Goal: Use online tool/utility: Utilize a website feature to perform a specific function

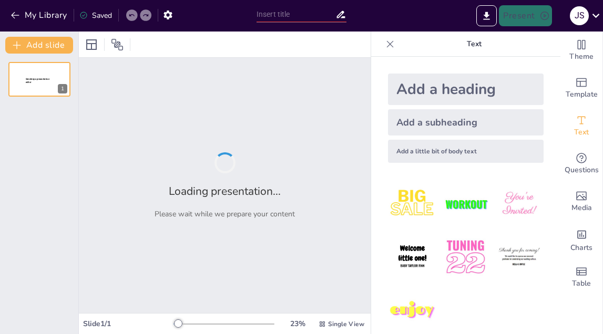
type input "New Sendsteps"
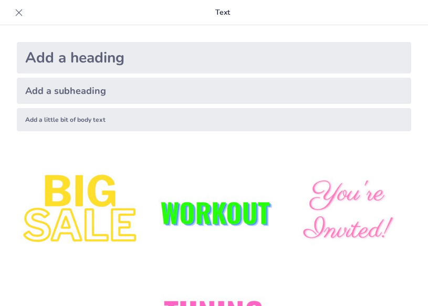
type input "Sexo, Amor y Compromiso: Lecciones de Cantar de los Cantares"
click at [16, 13] on icon at bounding box center [19, 12] width 11 height 11
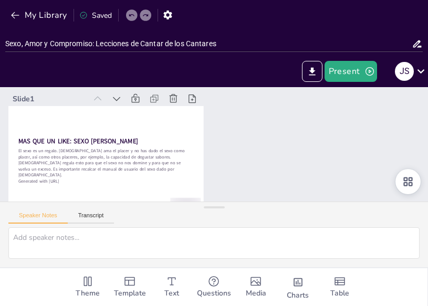
checkbox input "true"
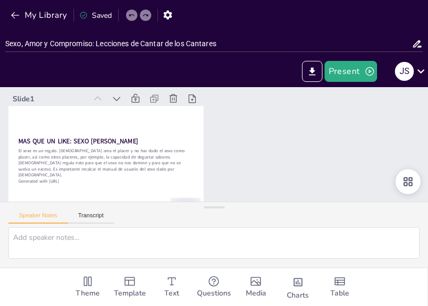
checkbox input "true"
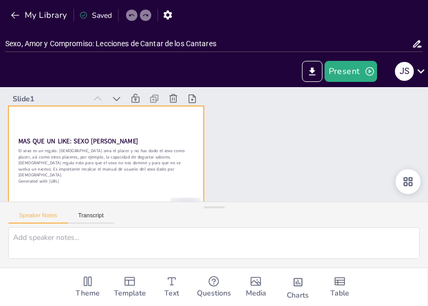
checkbox input "true"
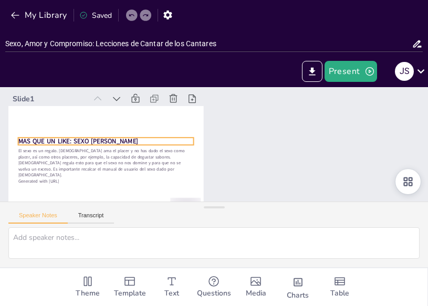
checkbox input "true"
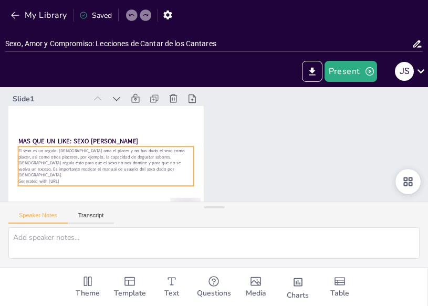
checkbox input "true"
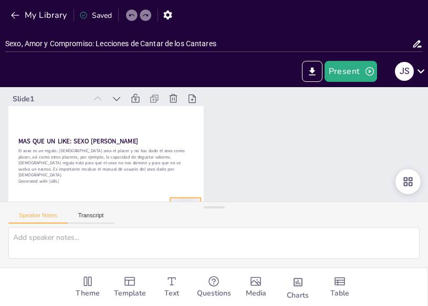
checkbox input "true"
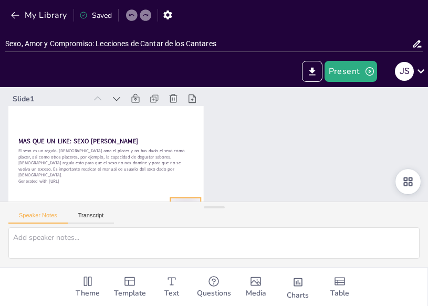
checkbox input "true"
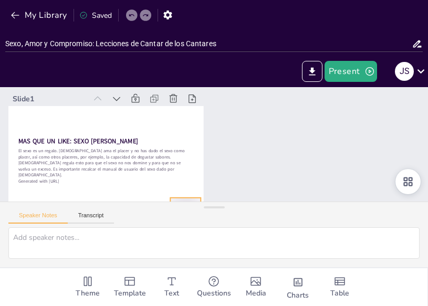
checkbox input "true"
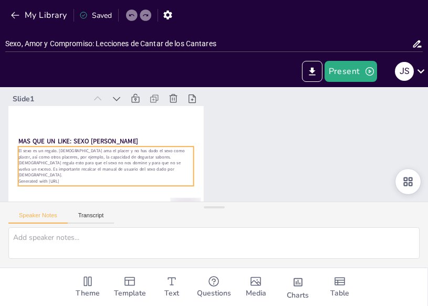
checkbox input "true"
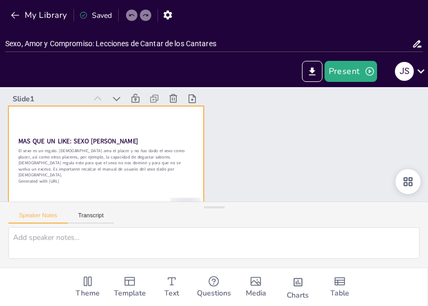
checkbox input "true"
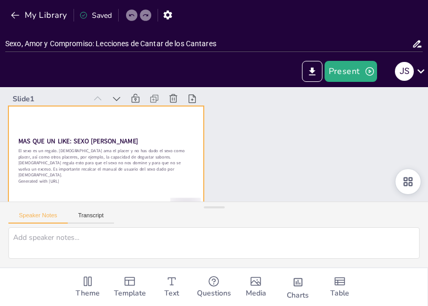
checkbox input "true"
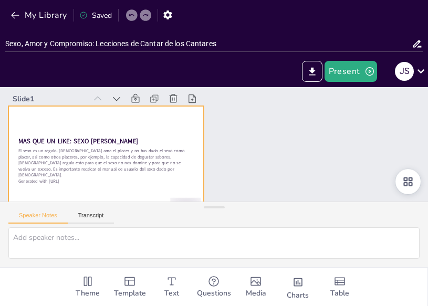
checkbox input "true"
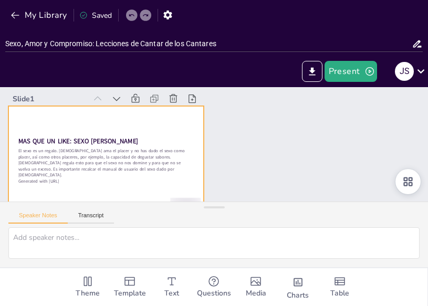
checkbox input "true"
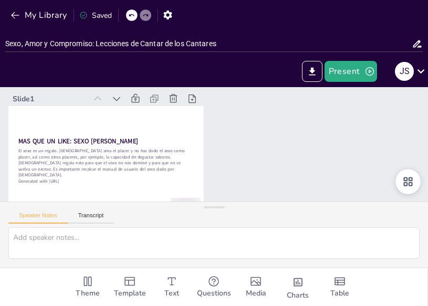
checkbox input "true"
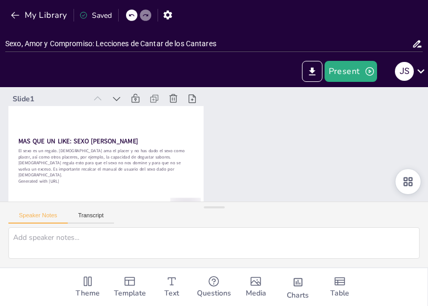
checkbox input "true"
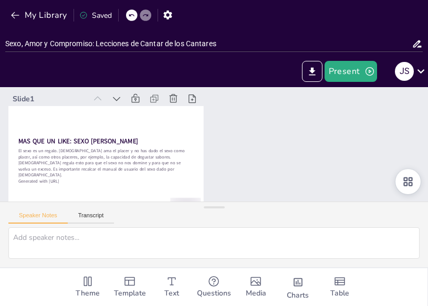
checkbox input "true"
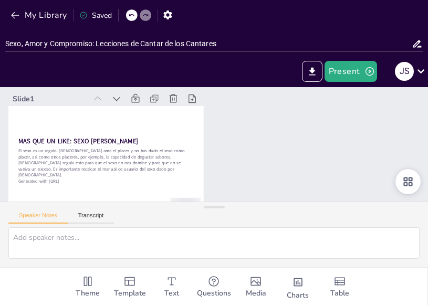
checkbox input "true"
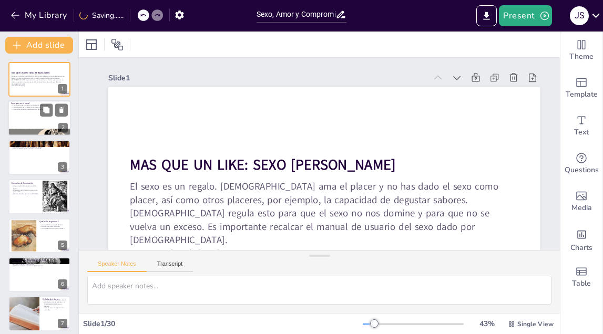
checkbox input "true"
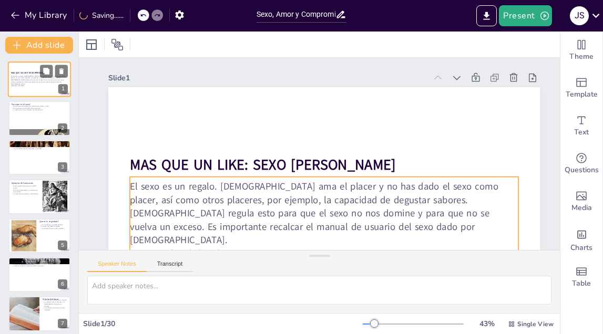
checkbox input "true"
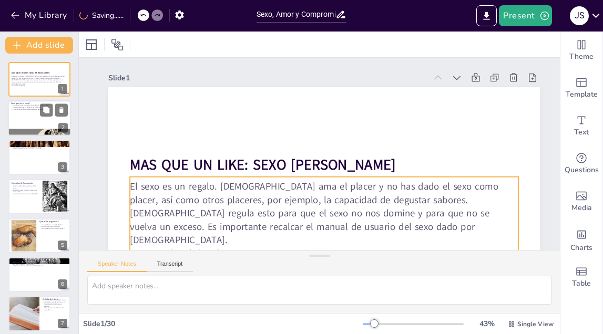
checkbox input "true"
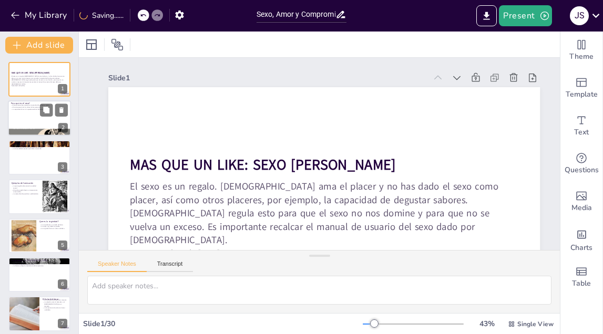
click at [39, 119] on div at bounding box center [39, 119] width 63 height 36
checkbox input "true"
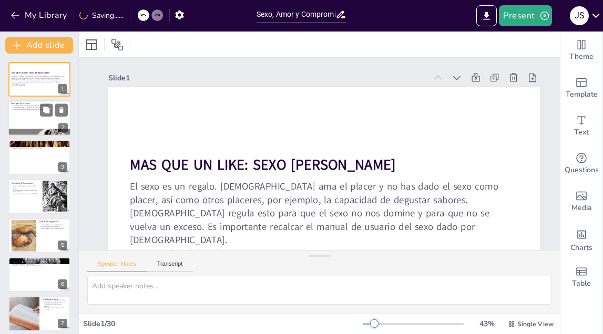
checkbox input "true"
type textarea "El propósito del sexo va más allá de lo físico; incluye la creación de vida, el…"
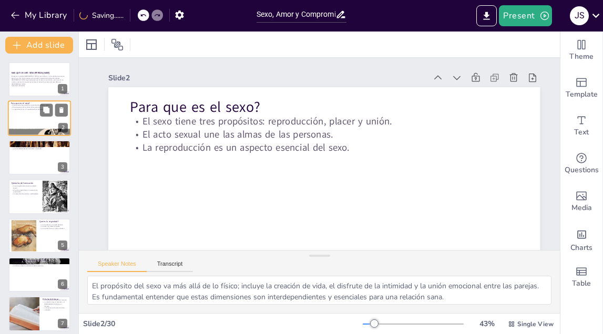
click at [36, 126] on div at bounding box center [39, 119] width 63 height 36
checkbox input "true"
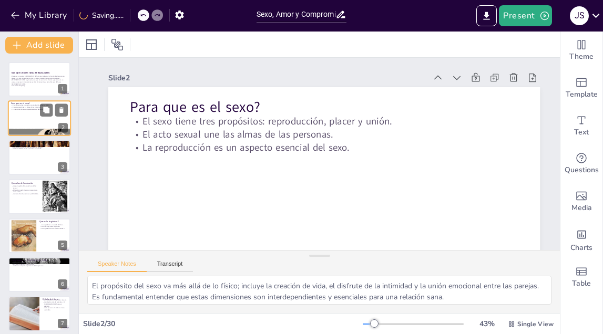
checkbox input "true"
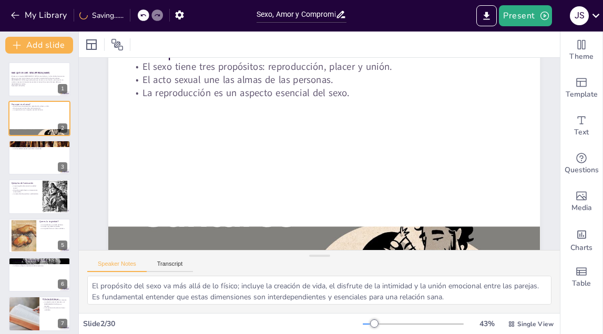
checkbox input "true"
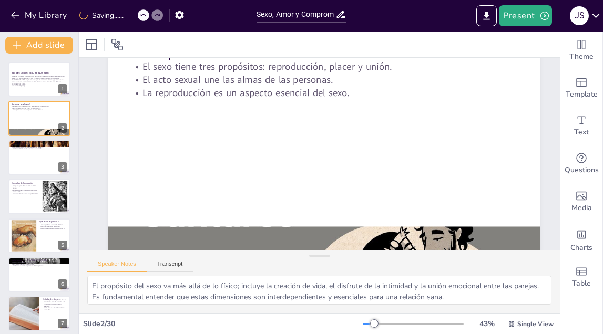
checkbox input "true"
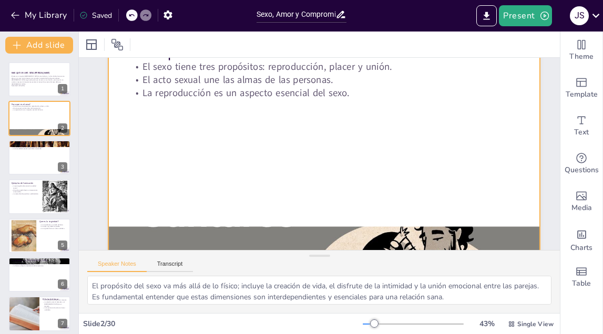
scroll to position [12, 0]
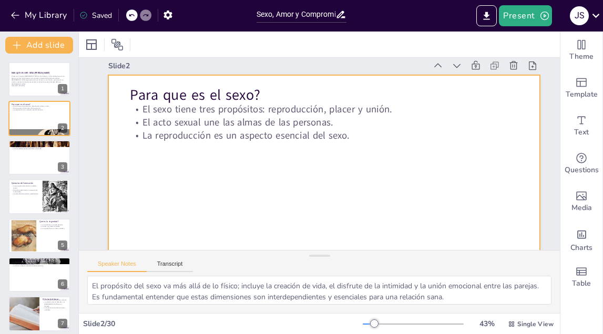
checkbox input "true"
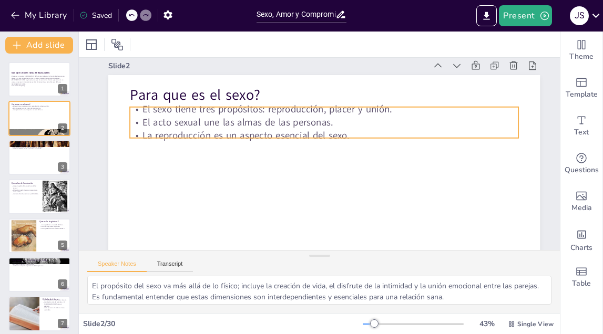
checkbox input "true"
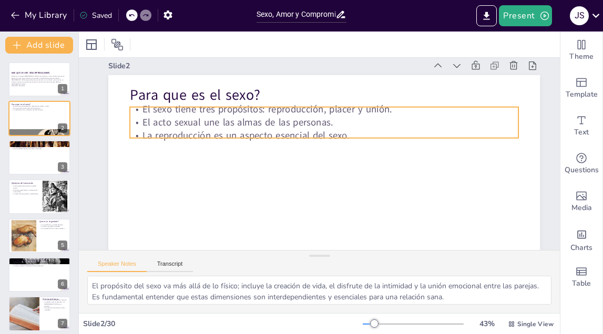
checkbox input "true"
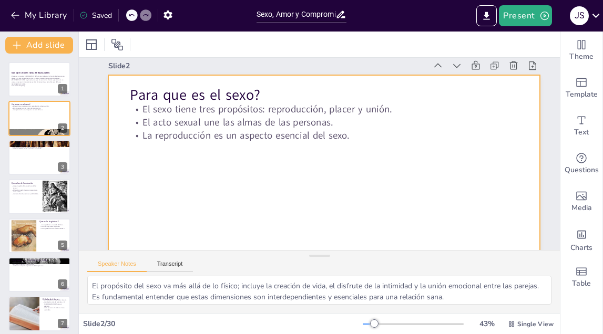
checkbox input "true"
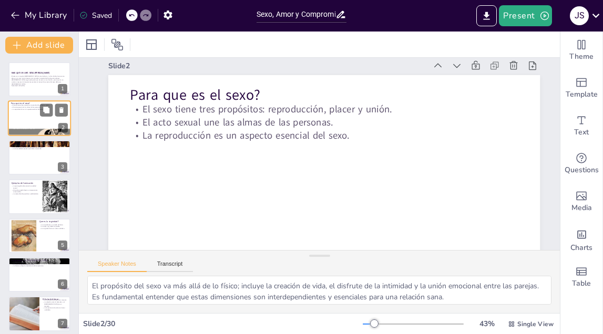
checkbox input "true"
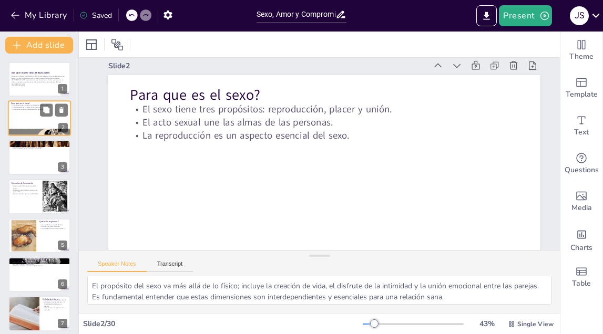
checkbox input "true"
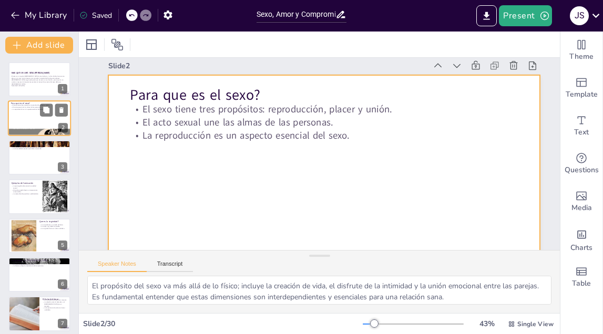
checkbox input "true"
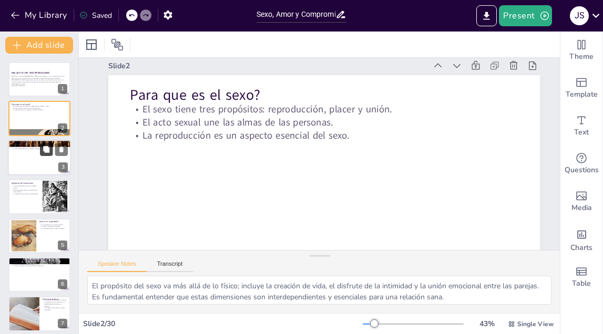
checkbox input "true"
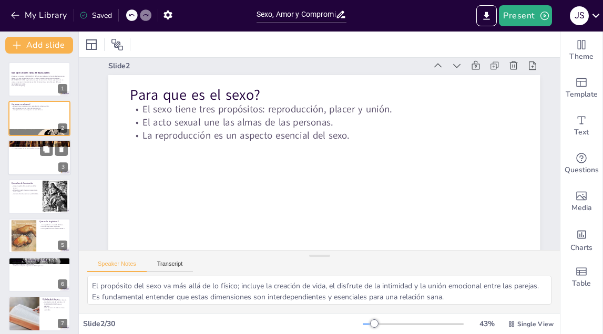
checkbox input "true"
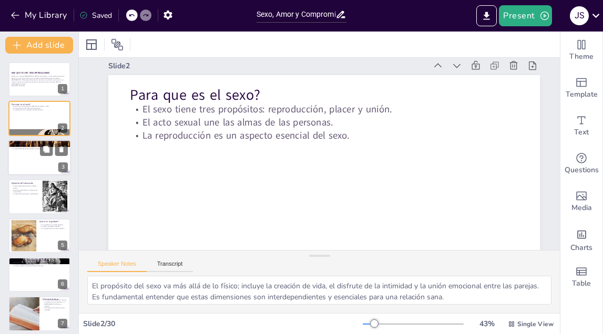
click at [46, 162] on div at bounding box center [39, 158] width 63 height 36
checkbox input "true"
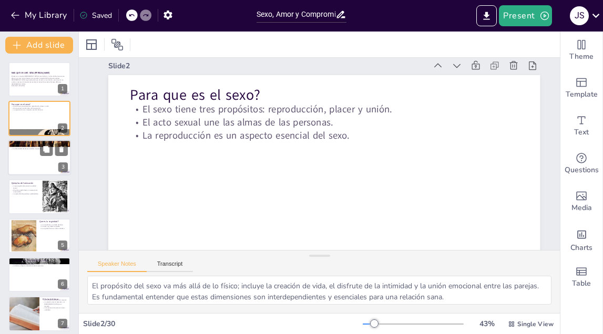
checkbox input "true"
type textarea "Es crucial entender que la fornicación no solo se refiere a un acto aislado, si…"
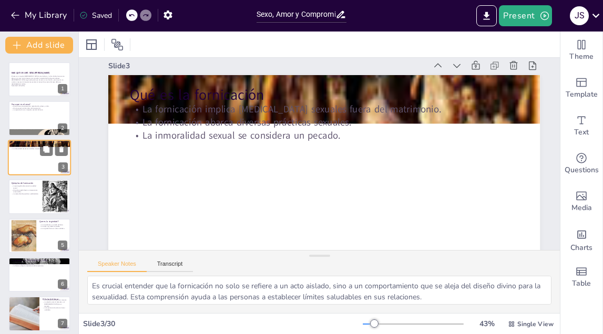
scroll to position [0, 0]
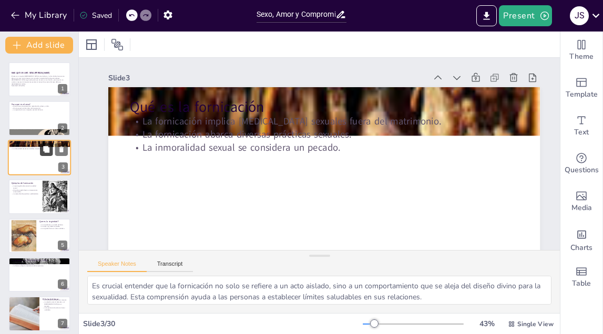
checkbox input "true"
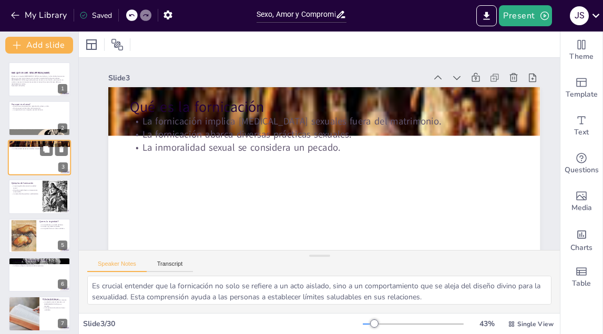
checkbox input "true"
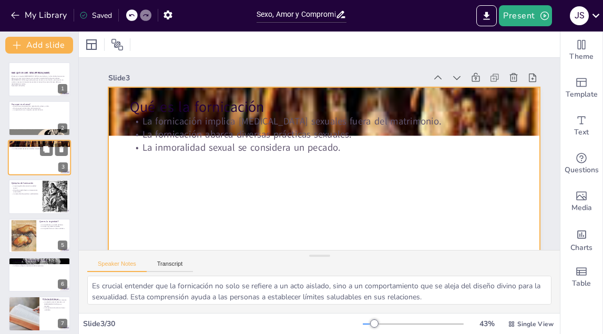
click at [47, 157] on div at bounding box center [39, 158] width 63 height 36
checkbox input "true"
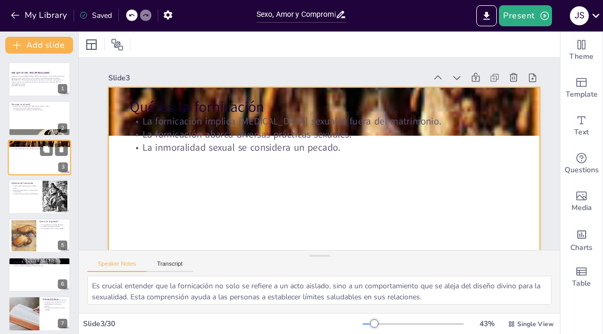
checkbox input "true"
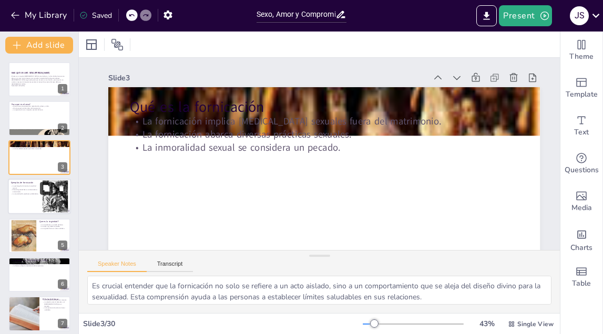
checkbox input "true"
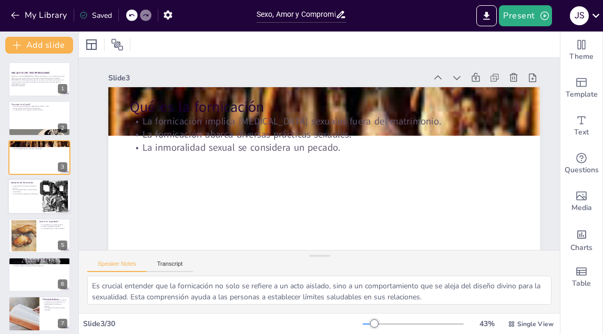
scroll to position [55, 0]
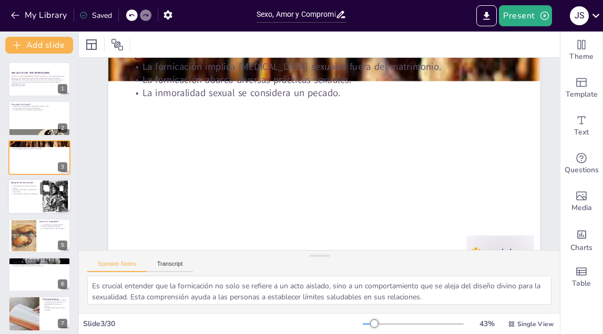
checkbox input "true"
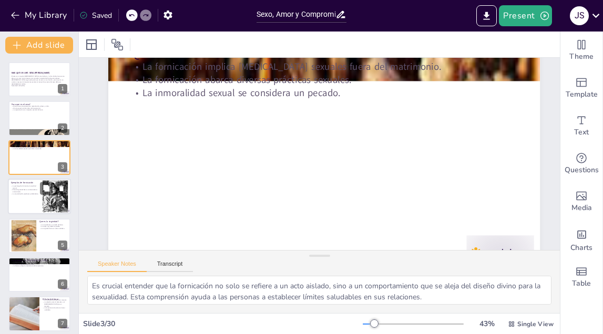
click at [45, 196] on div at bounding box center [55, 197] width 39 height 32
checkbox input "true"
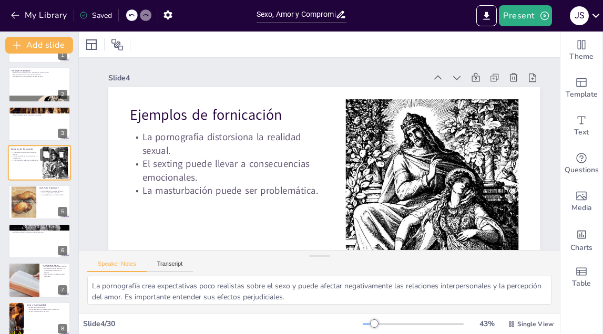
scroll to position [39, 0]
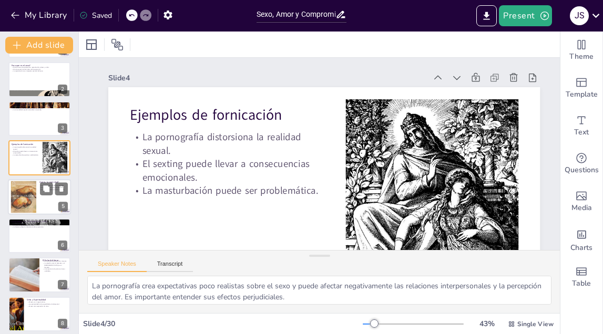
click at [46, 197] on div at bounding box center [39, 197] width 63 height 36
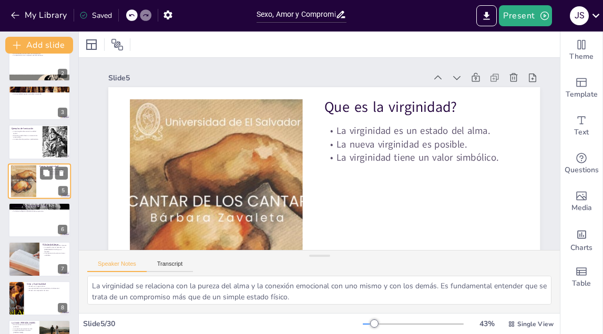
scroll to position [57, 0]
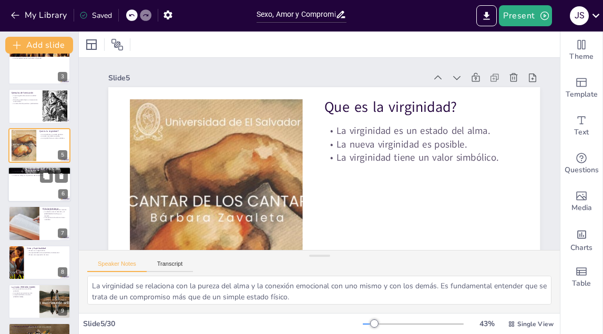
click at [47, 195] on div at bounding box center [39, 185] width 63 height 36
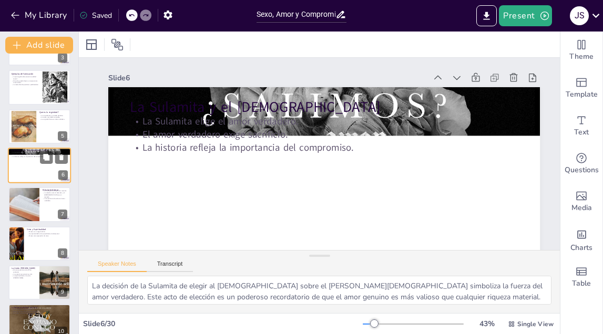
scroll to position [115, 0]
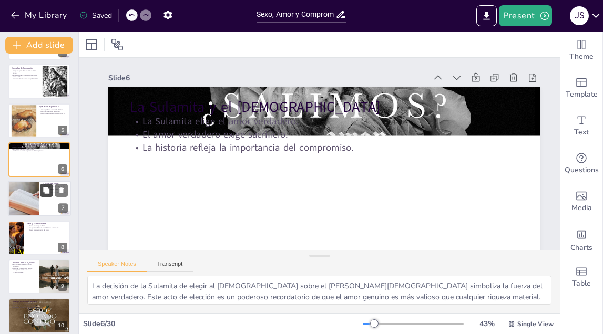
click at [47, 195] on button at bounding box center [46, 190] width 13 height 13
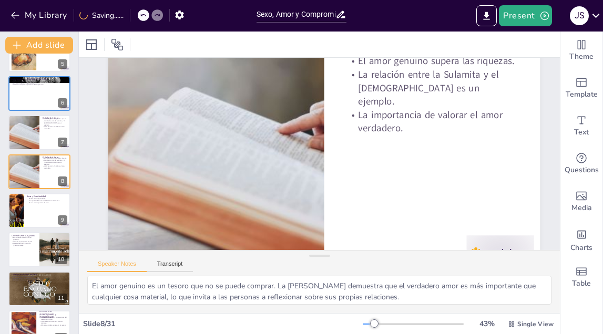
scroll to position [80, 0]
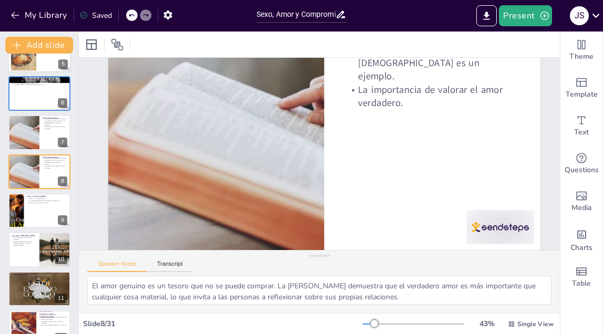
click at [35, 70] on div at bounding box center [24, 54] width 42 height 32
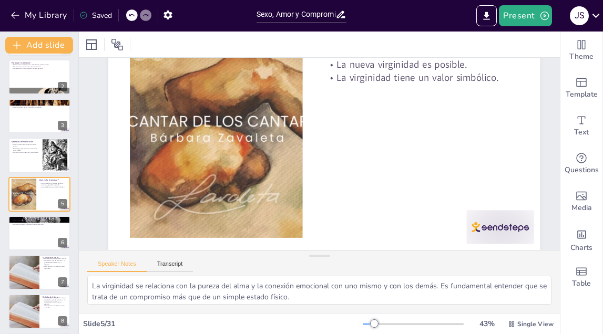
scroll to position [0, 0]
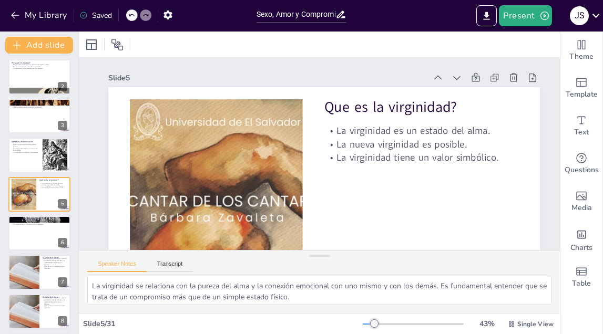
click at [41, 44] on p "El sexo es un regalo. Dios ama el placer y no has dado el sexo como placer, así…" at bounding box center [39, 39] width 57 height 10
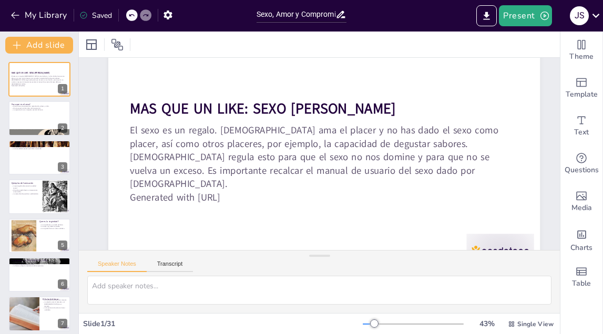
scroll to position [944, 0]
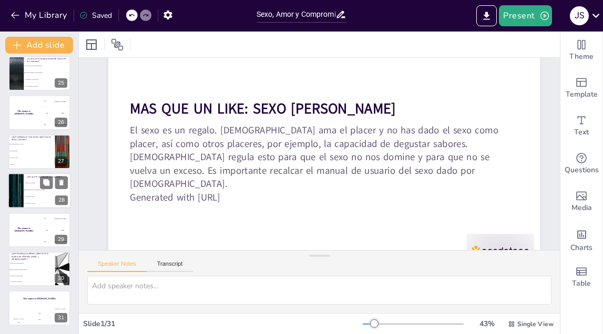
click at [43, 192] on li "Porque simboliza un compromiso genuino" at bounding box center [47, 190] width 47 height 7
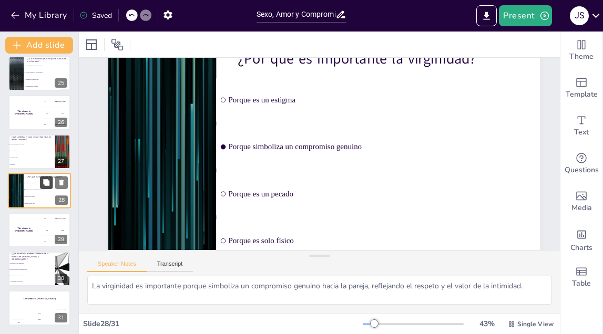
scroll to position [0, 0]
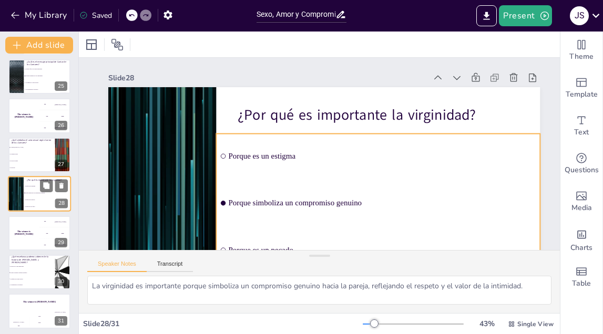
click at [35, 191] on li "Porque simboliza un compromiso genuino" at bounding box center [47, 193] width 47 height 7
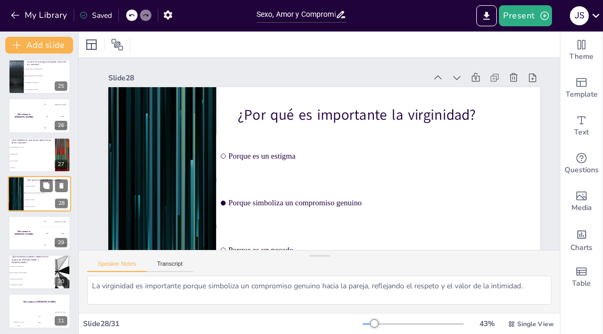
scroll to position [55, 0]
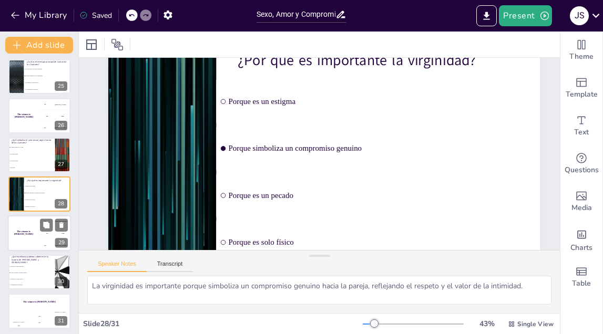
click at [33, 227] on div "The winner is [PERSON_NAME]" at bounding box center [24, 233] width 32 height 36
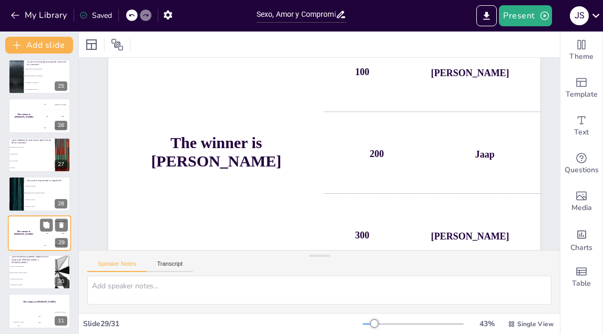
scroll to position [0, 0]
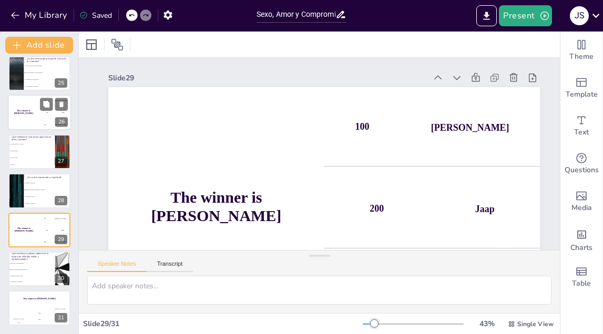
click at [40, 111] on div at bounding box center [54, 104] width 28 height 13
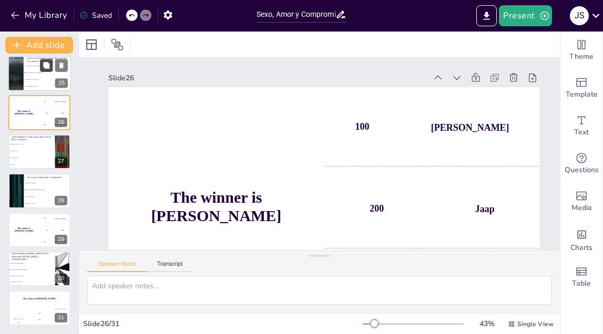
click at [40, 71] on button at bounding box center [46, 65] width 13 height 13
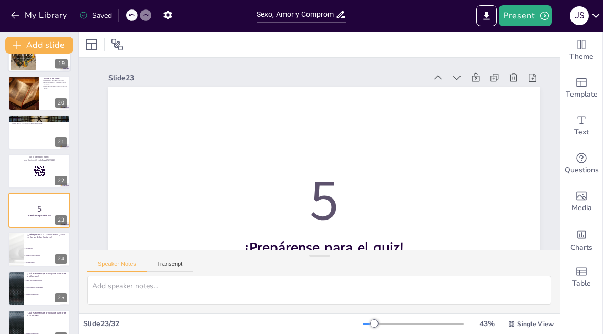
click at [37, 72] on div at bounding box center [39, 54] width 63 height 36
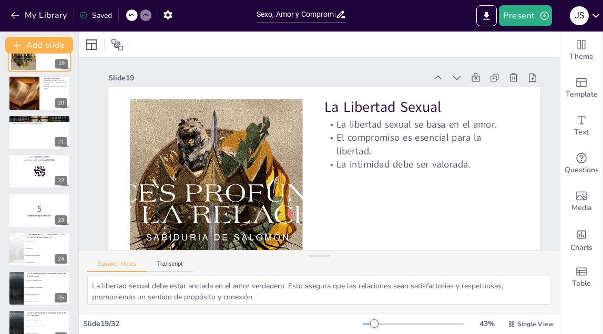
scroll to position [588, 0]
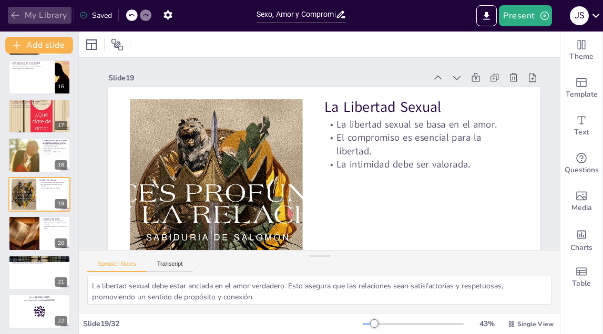
click at [13, 13] on icon "button" at bounding box center [15, 15] width 11 height 11
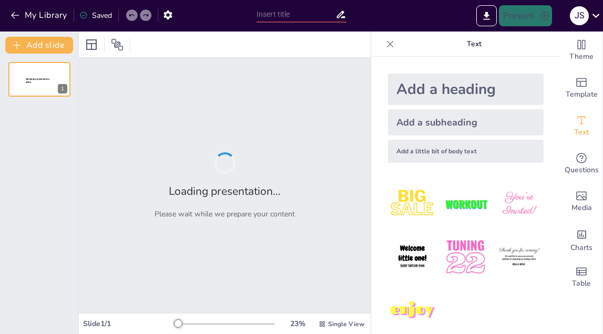
type input "Sexo de Calidad: El Regalo que [DEMOGRAPHIC_DATA] Nos [DEMOGRAPHIC_DATA]"
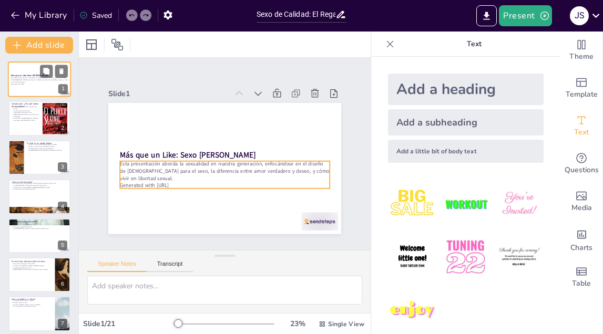
checkbox input "true"
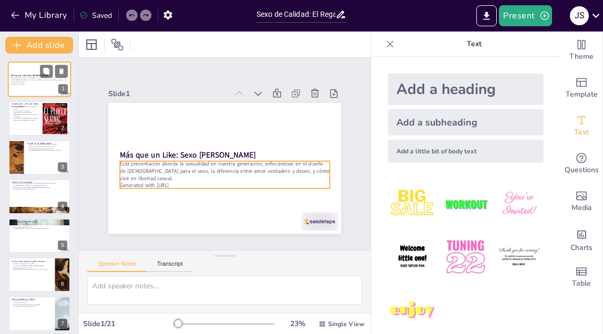
checkbox input "true"
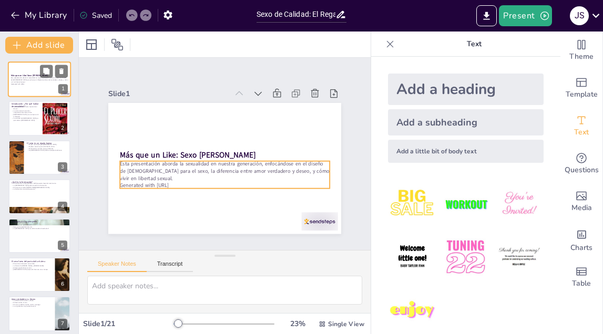
checkbox input "true"
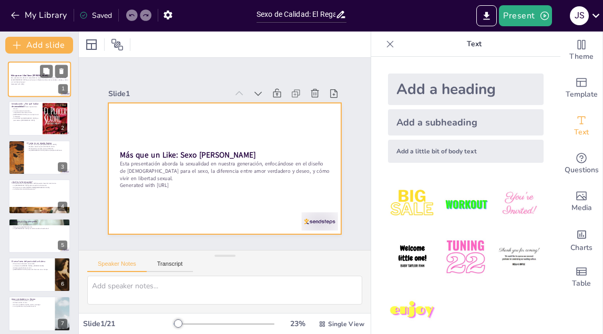
click at [41, 85] on div at bounding box center [39, 79] width 63 height 36
checkbox input "true"
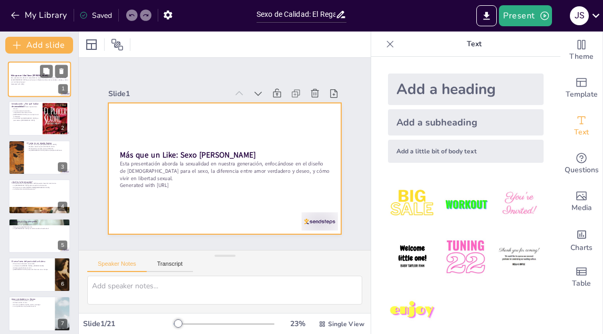
checkbox input "true"
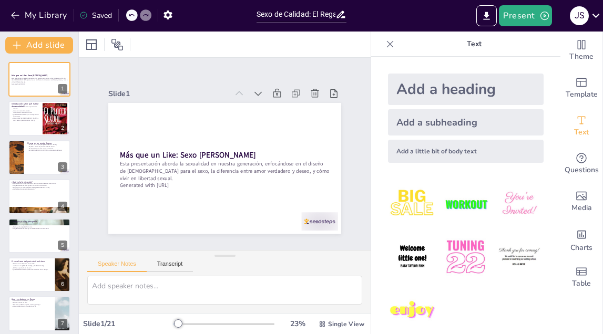
checkbox input "true"
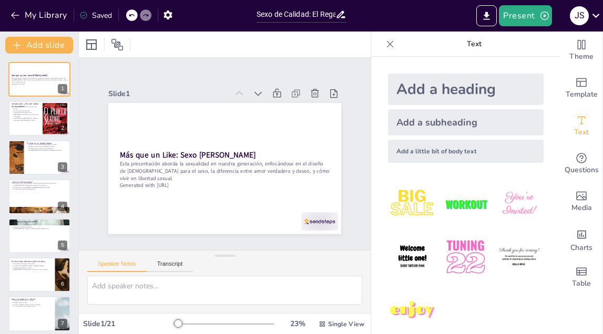
checkbox input "true"
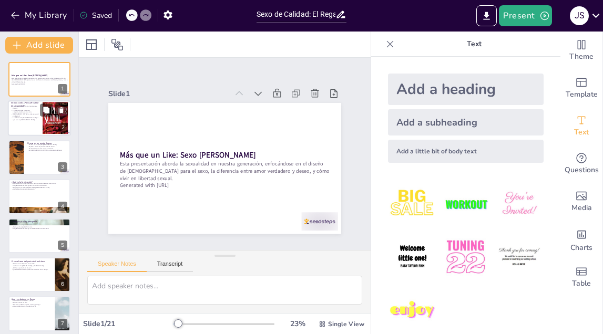
checkbox input "true"
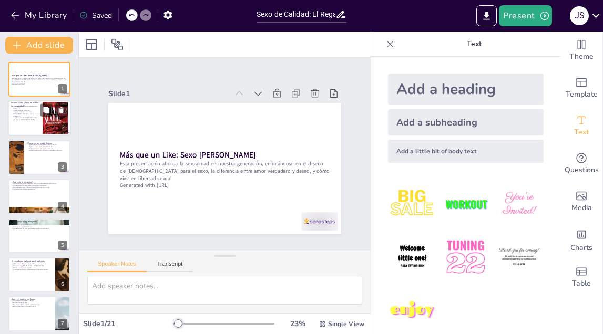
checkbox input "true"
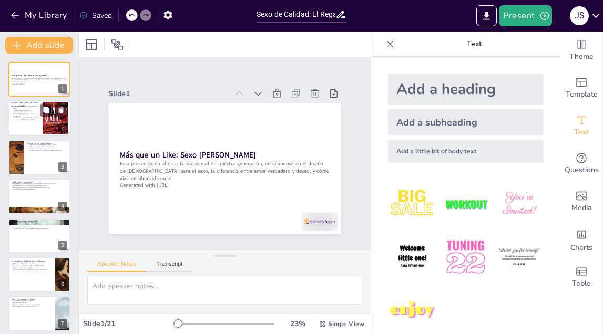
checkbox input "true"
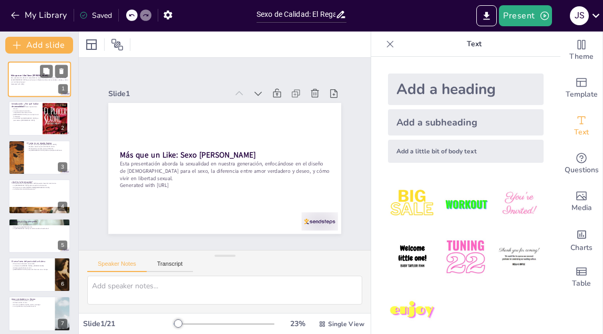
checkbox input "true"
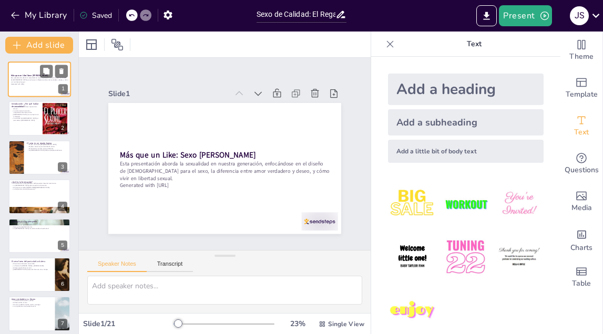
checkbox input "true"
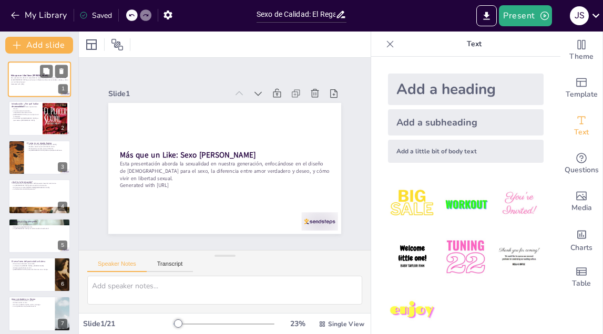
checkbox input "true"
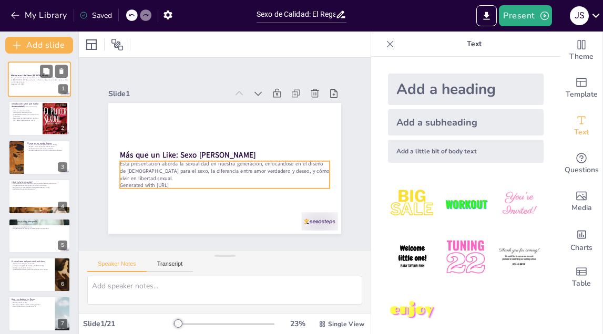
checkbox input "true"
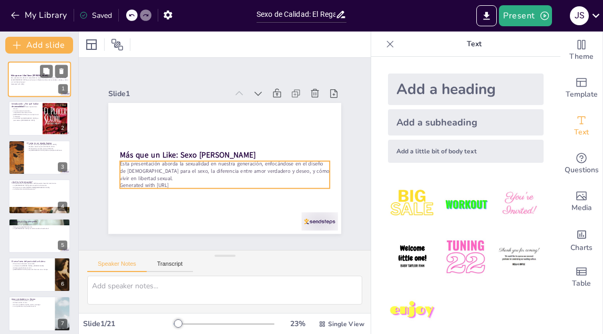
checkbox input "true"
click at [40, 82] on p "Esta presentación aborda la sexualidad en nuestra generación, enfocándose en el…" at bounding box center [39, 80] width 57 height 6
checkbox input "true"
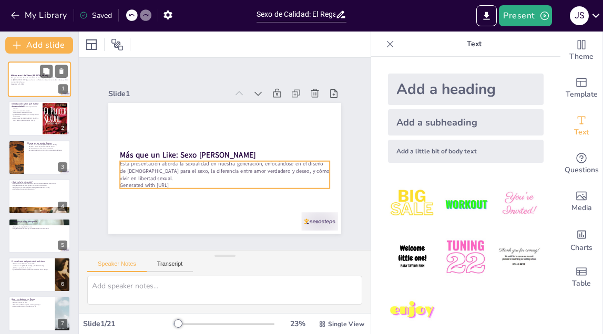
checkbox input "true"
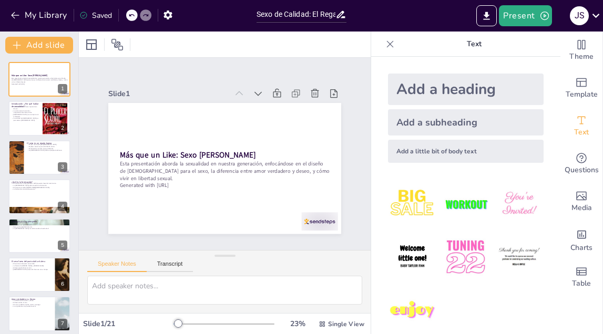
checkbox input "true"
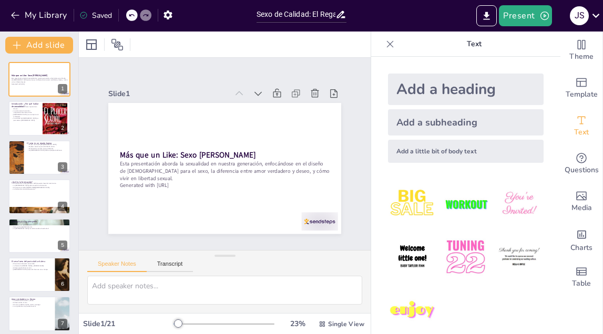
checkbox input "true"
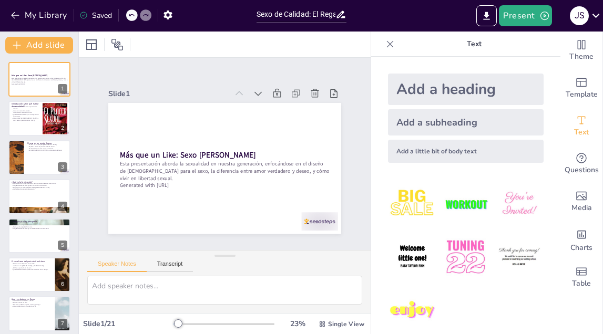
checkbox input "true"
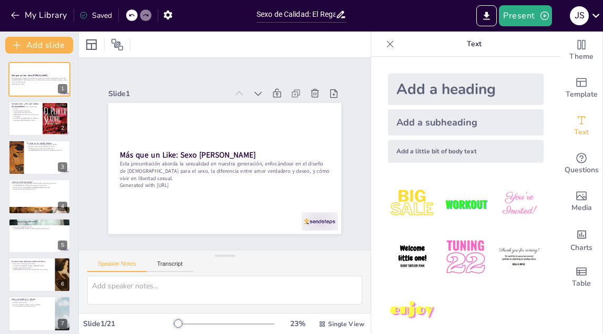
checkbox input "true"
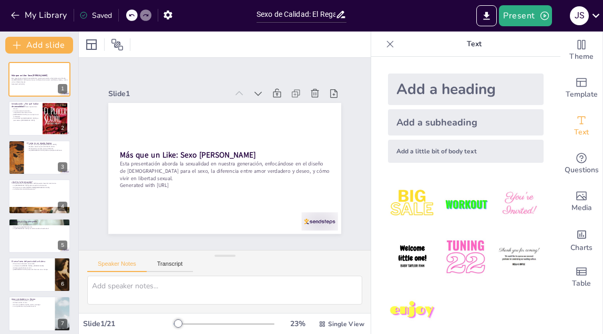
checkbox input "true"
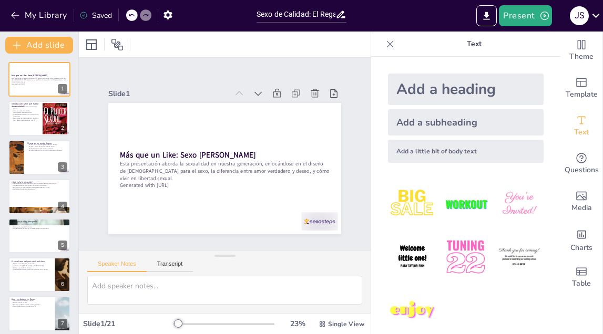
checkbox input "true"
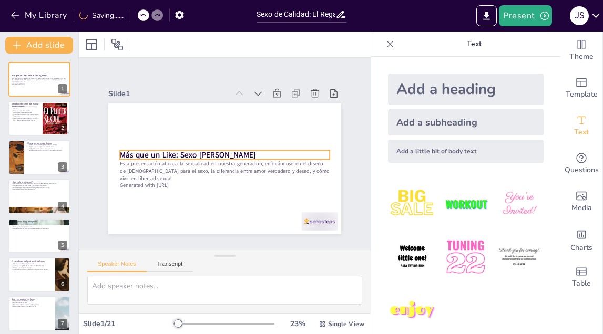
checkbox input "true"
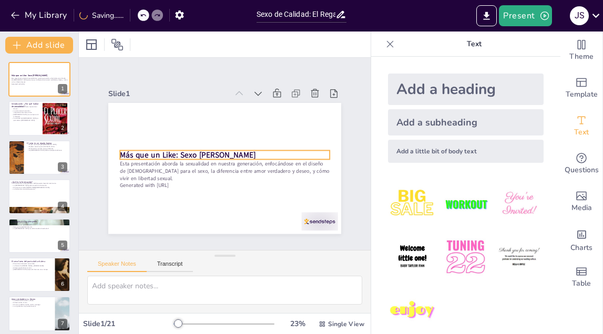
checkbox input "true"
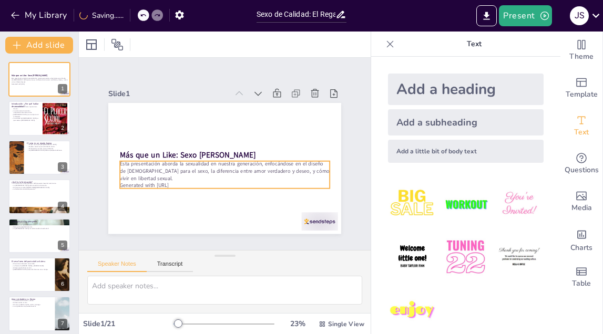
checkbox input "true"
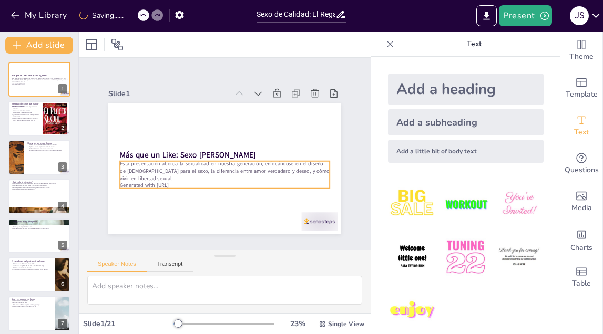
checkbox input "true"
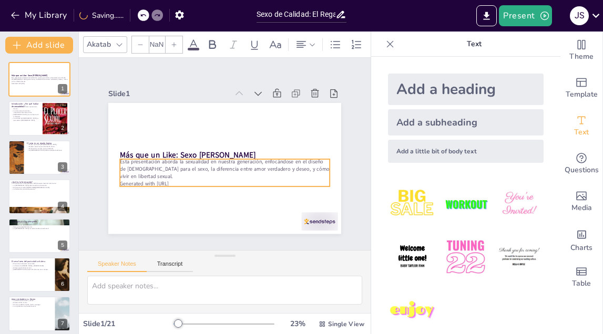
checkbox input "true"
type input "32"
click at [129, 173] on p "Esta presentación aborda la sexualidad en nuestra generación, enfocándose en el…" at bounding box center [225, 170] width 210 height 22
checkbox input "true"
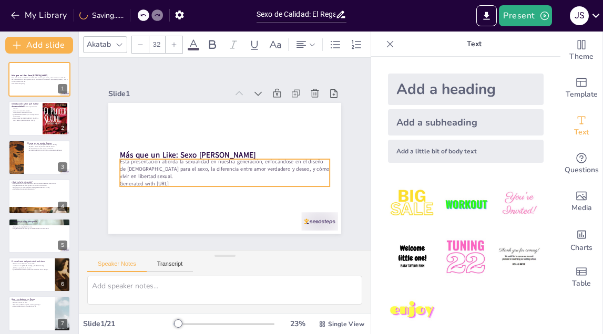
checkbox input "true"
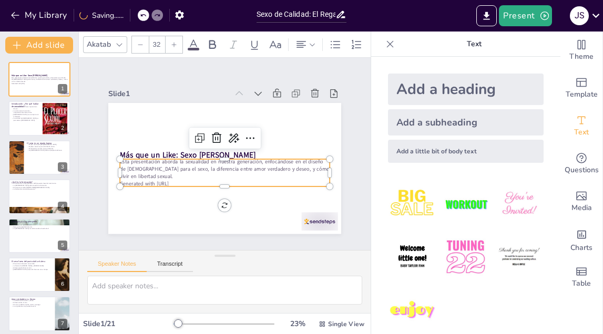
checkbox input "true"
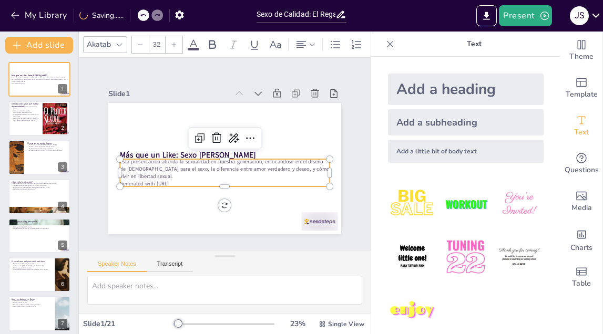
checkbox input "true"
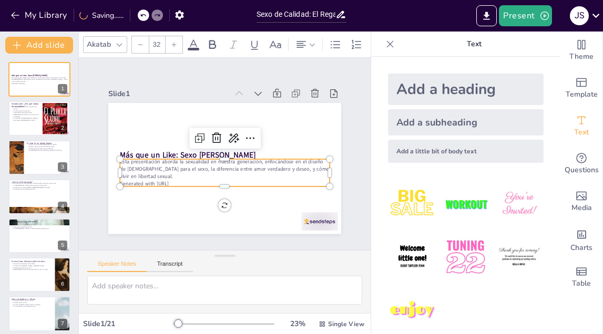
checkbox input "true"
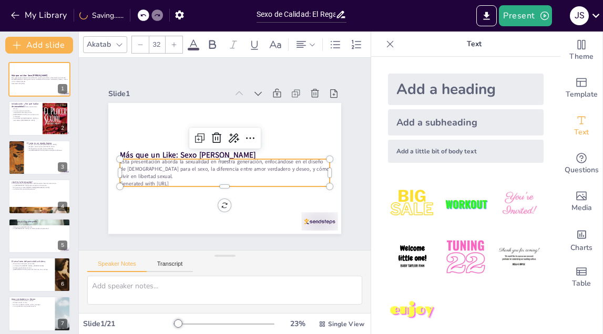
checkbox input "true"
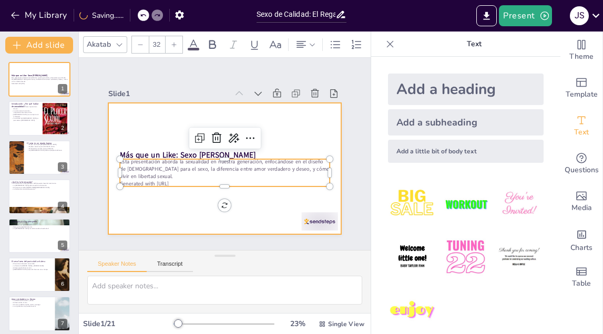
checkbox input "true"
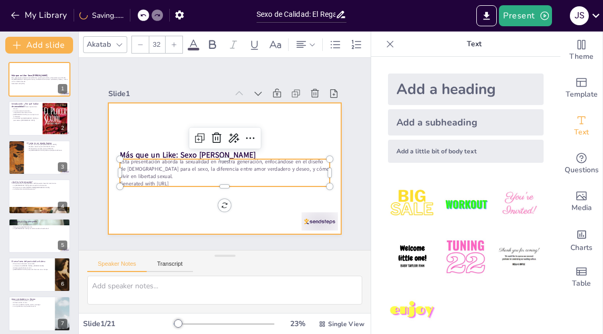
checkbox input "true"
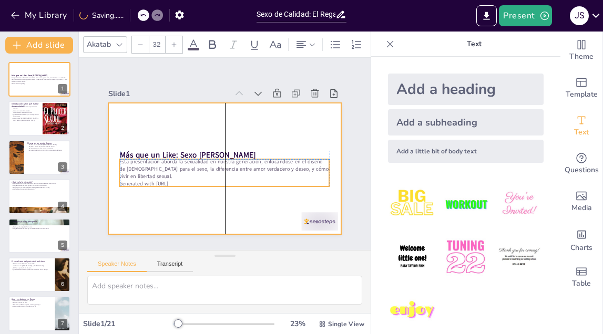
checkbox input "true"
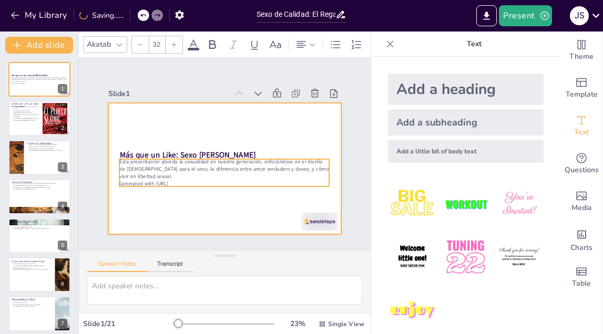
checkbox input "true"
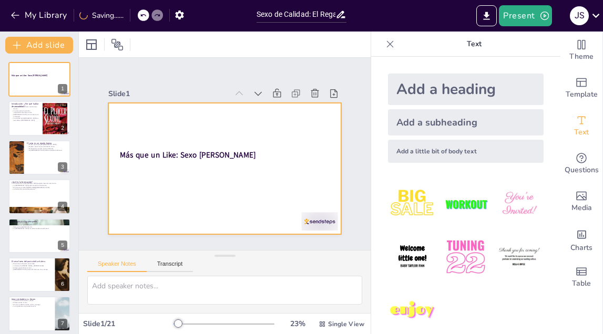
checkbox input "true"
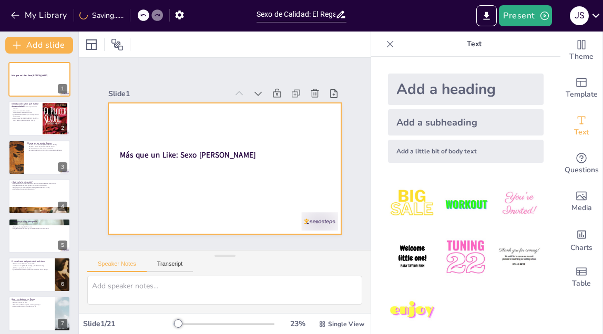
checkbox input "true"
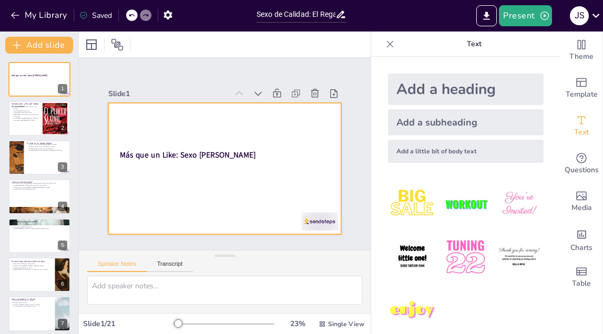
checkbox input "true"
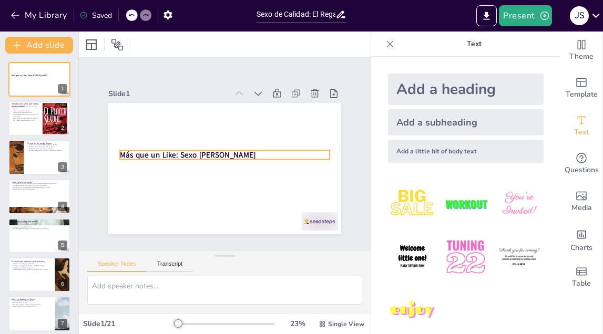
checkbox input "true"
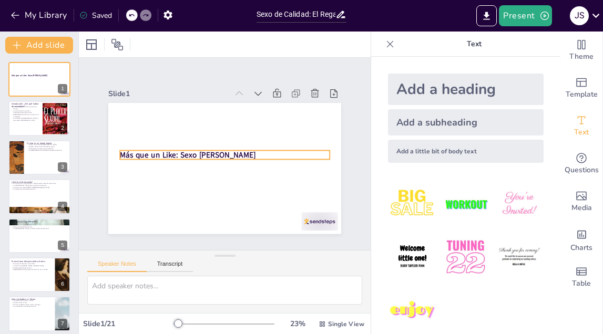
checkbox input "true"
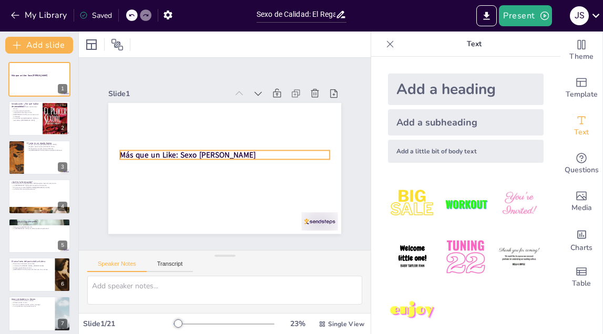
checkbox input "true"
click at [150, 158] on strong "Más que un Like: Sexo [PERSON_NAME]" at bounding box center [188, 155] width 136 height 11
checkbox input "true"
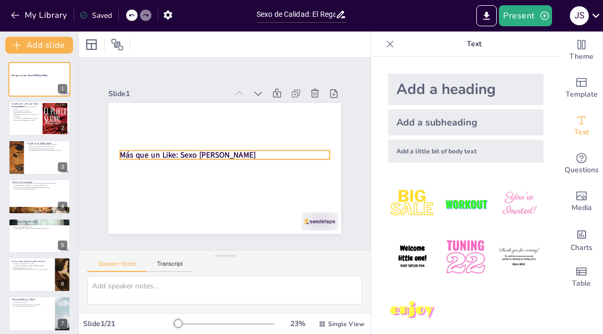
checkbox input "true"
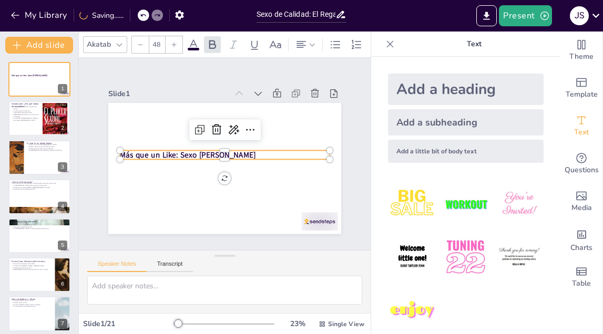
checkbox input "true"
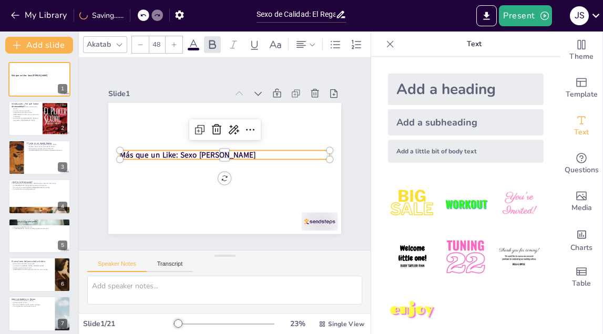
checkbox input "true"
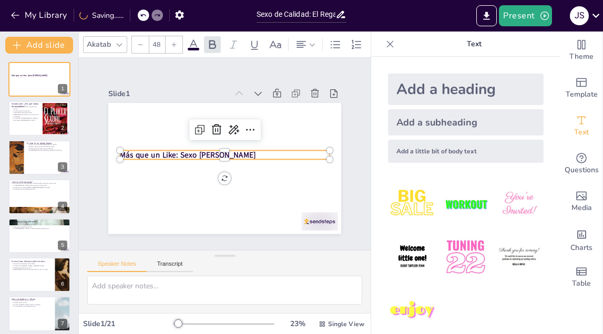
checkbox input "true"
click at [173, 45] on icon at bounding box center [174, 45] width 6 height 6
click at [174, 44] on icon at bounding box center [174, 45] width 6 height 6
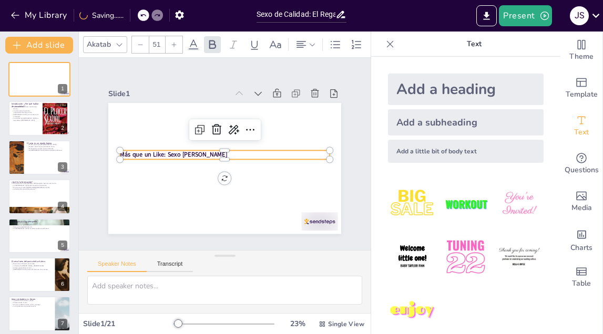
click at [174, 44] on icon at bounding box center [174, 45] width 6 height 6
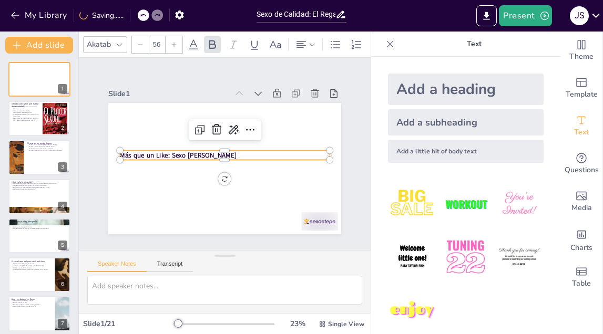
click at [174, 44] on icon at bounding box center [174, 45] width 6 height 6
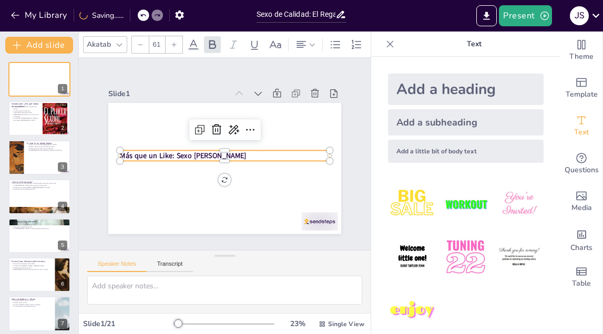
click at [174, 44] on icon at bounding box center [174, 45] width 6 height 6
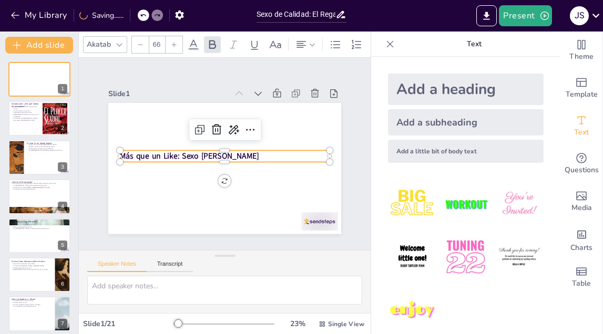
click at [174, 44] on icon at bounding box center [174, 45] width 6 height 6
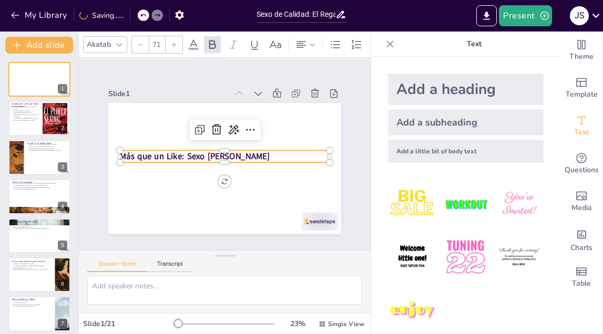
click at [174, 44] on icon at bounding box center [174, 45] width 6 height 6
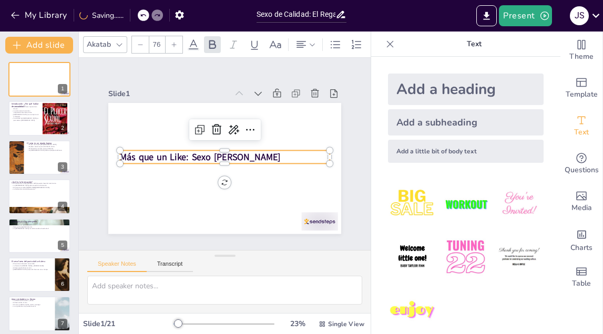
click at [458, 202] on img at bounding box center [465, 204] width 49 height 49
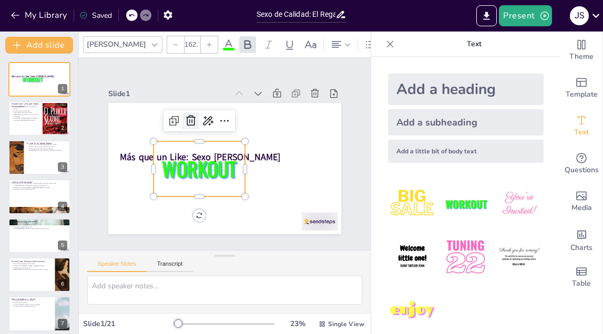
click at [189, 121] on icon at bounding box center [194, 116] width 11 height 11
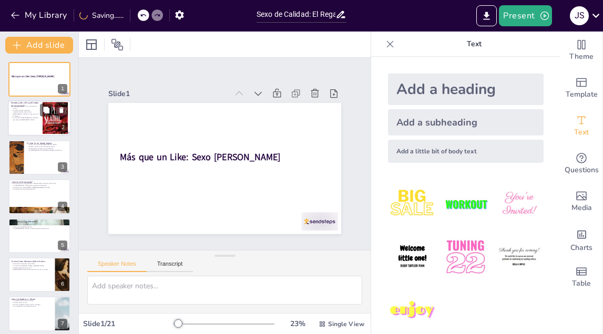
click at [39, 126] on div at bounding box center [39, 119] width 63 height 36
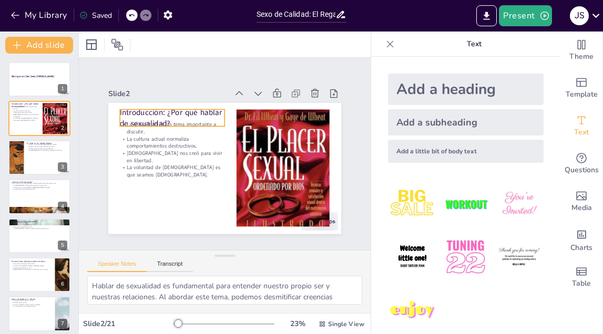
click at [167, 113] on p "Introducción: ¿Por qué hablar de sexualidad?" at bounding box center [176, 113] width 107 height 33
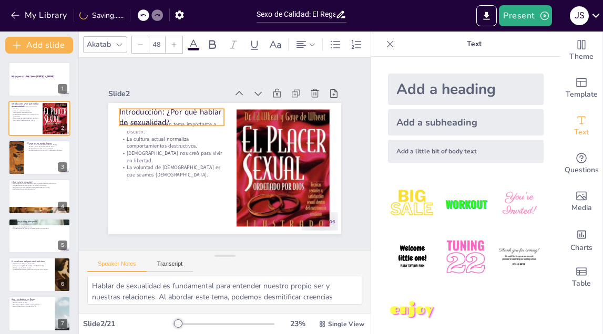
click at [163, 111] on p "Introducción: ¿Por qué hablar de sexualidad?" at bounding box center [171, 118] width 105 height 22
click at [163, 113] on p "Introducción: ¿Por qué hablar de sexualidad?" at bounding box center [171, 118] width 105 height 22
click at [163, 113] on p "Introducción: ¿Por qué hablar de sexualidad?" at bounding box center [175, 112] width 107 height 33
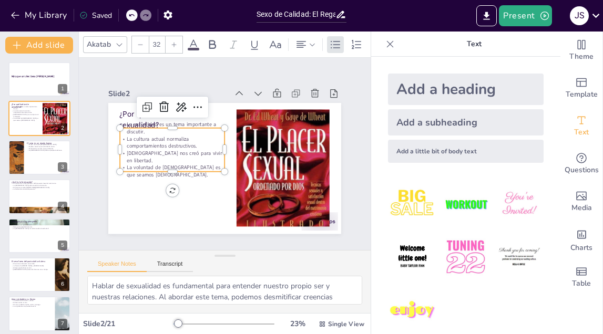
click at [185, 155] on div "La sexualidad es un tema importante a discutir. La cultura actual normaliza com…" at bounding box center [172, 150] width 105 height 58
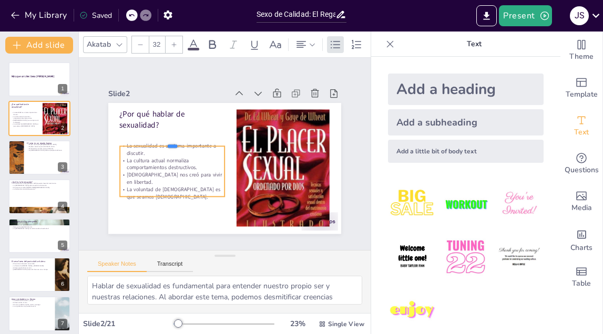
drag, startPoint x: 170, startPoint y: 130, endPoint x: 172, endPoint y: 146, distance: 15.8
click at [172, 146] on div at bounding box center [172, 142] width 105 height 8
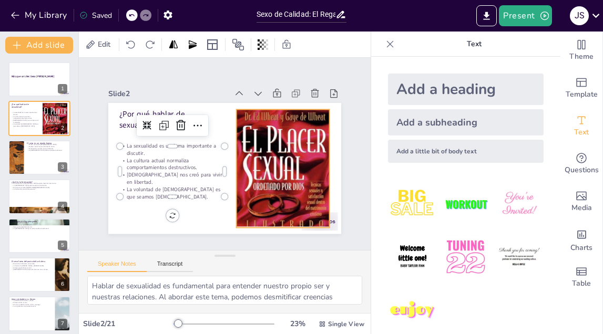
click at [284, 187] on div at bounding box center [281, 174] width 106 height 133
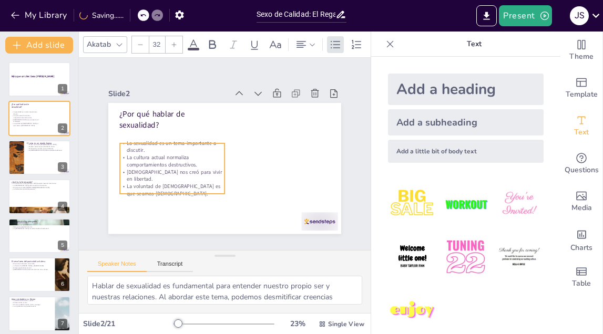
click at [170, 166] on p "La cultura actual normaliza comportamientos destructivos." at bounding box center [172, 150] width 106 height 36
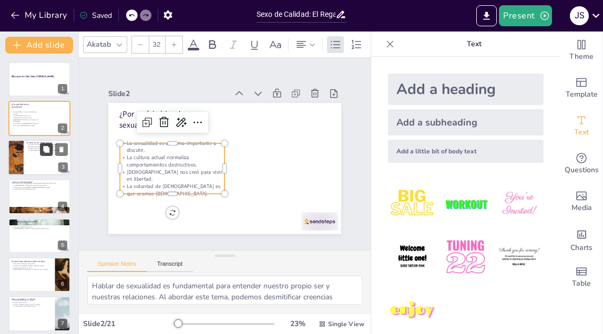
click at [43, 154] on button at bounding box center [46, 149] width 13 height 13
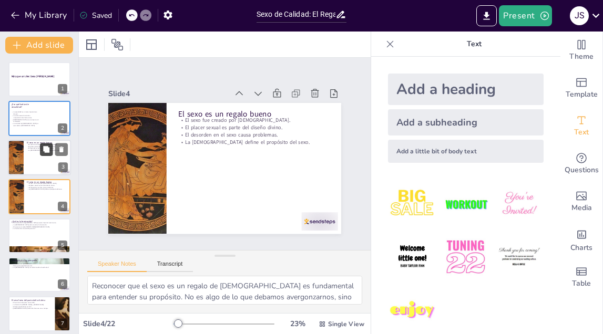
scroll to position [3, 0]
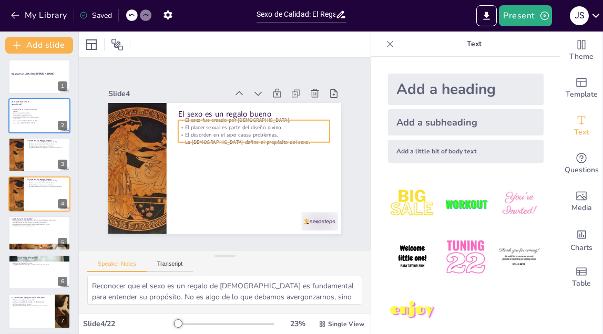
click at [215, 135] on p "El desorden en el sexo causa problemas." at bounding box center [255, 138] width 151 height 23
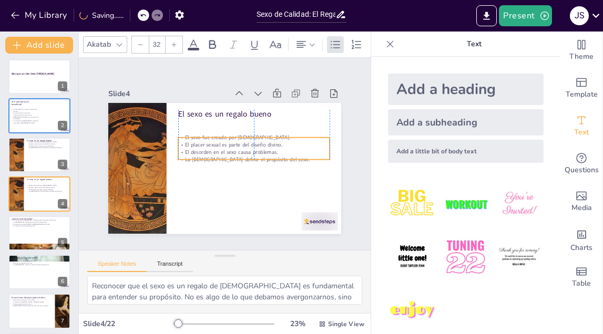
drag, startPoint x: 264, startPoint y: 140, endPoint x: 267, endPoint y: 157, distance: 17.6
click at [267, 157] on p "La [DEMOGRAPHIC_DATA] define el propósito del sexo." at bounding box center [253, 159] width 151 height 7
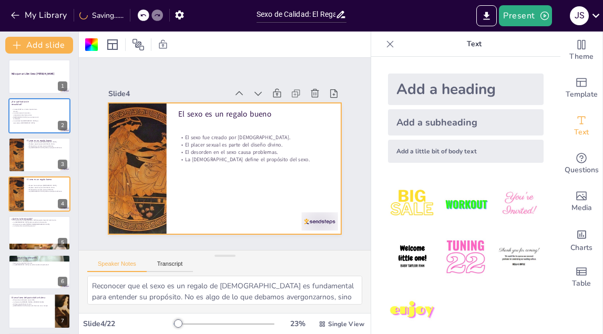
click at [107, 172] on div "Slide 1 Más que un Like: Sexo [PERSON_NAME] Slide 2 ¿Por qué hablar de sexualid…" at bounding box center [224, 154] width 307 height 190
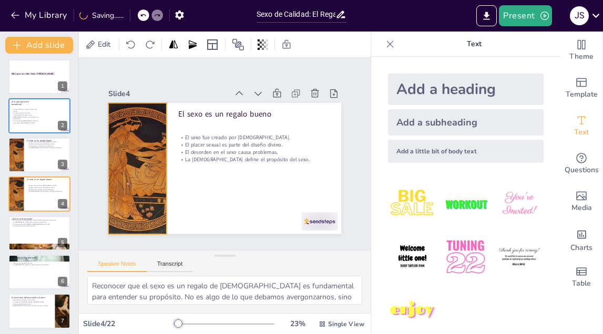
click at [132, 174] on div at bounding box center [137, 168] width 131 height 131
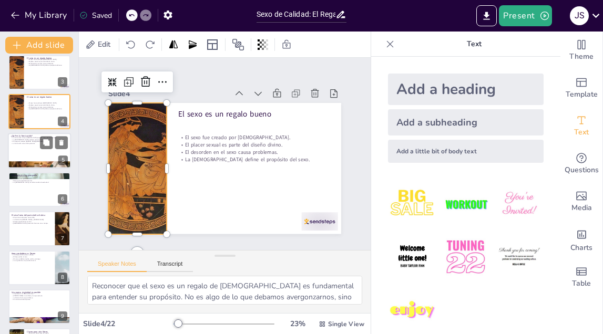
click at [45, 163] on div at bounding box center [39, 165] width 63 height 36
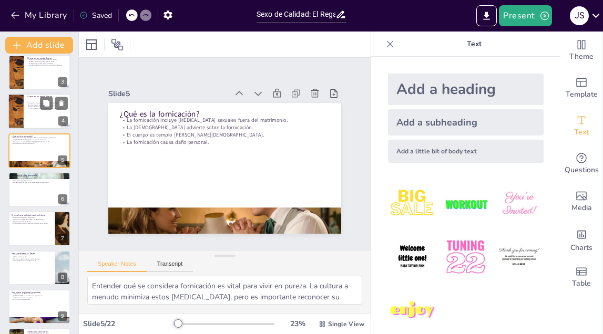
scroll to position [42, 0]
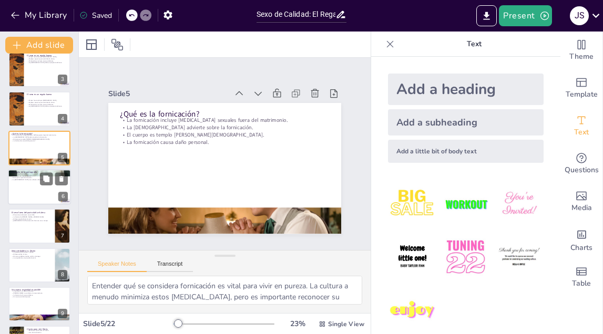
click at [44, 188] on div at bounding box center [39, 187] width 63 height 36
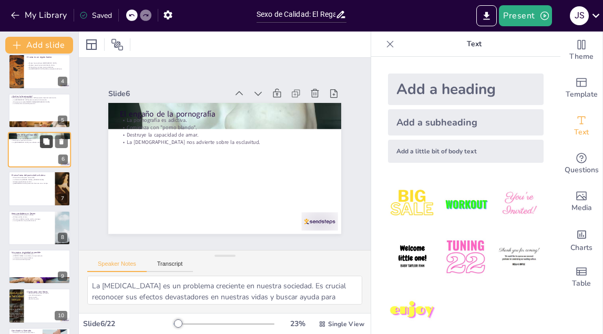
scroll to position [128, 0]
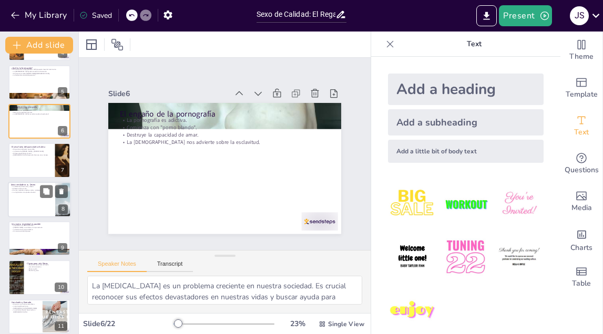
click at [35, 196] on div at bounding box center [39, 200] width 63 height 36
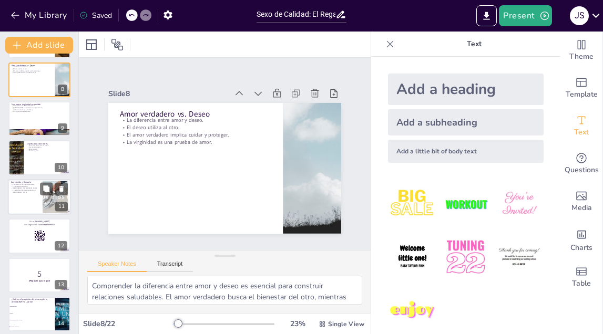
scroll to position [282, 0]
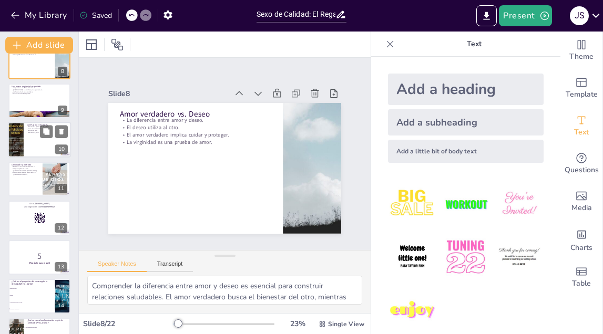
click at [36, 140] on div at bounding box center [39, 140] width 63 height 36
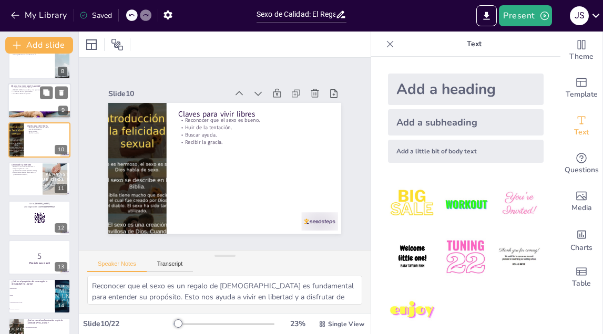
scroll to position [237, 0]
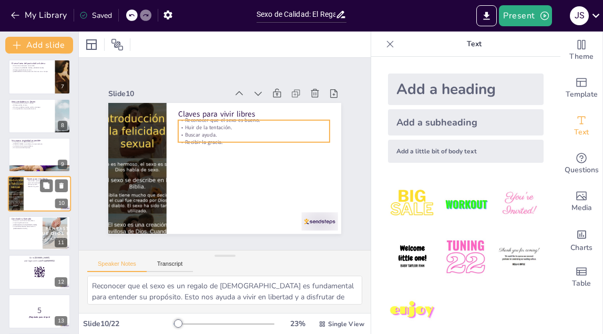
click at [30, 187] on p "Recibir la gracia." at bounding box center [47, 187] width 41 height 2
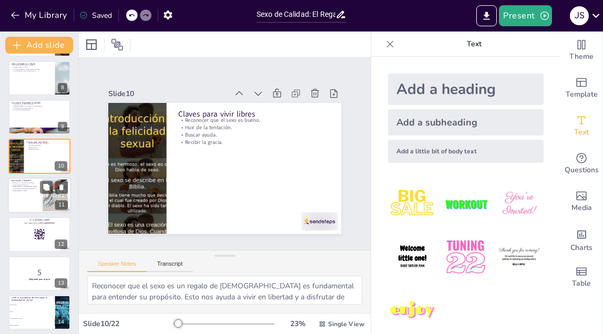
click at [30, 187] on p "[DEMOGRAPHIC_DATA][PERSON_NAME]." at bounding box center [25, 187] width 28 height 2
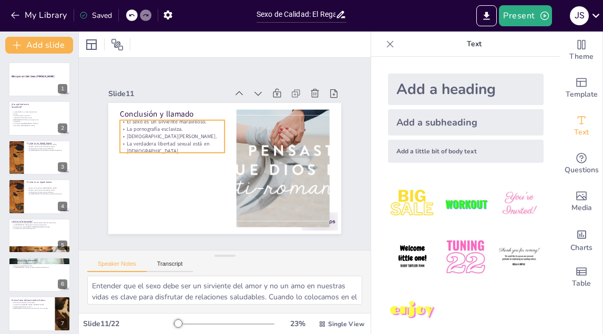
scroll to position [0, 0]
click at [49, 85] on div at bounding box center [39, 79] width 63 height 36
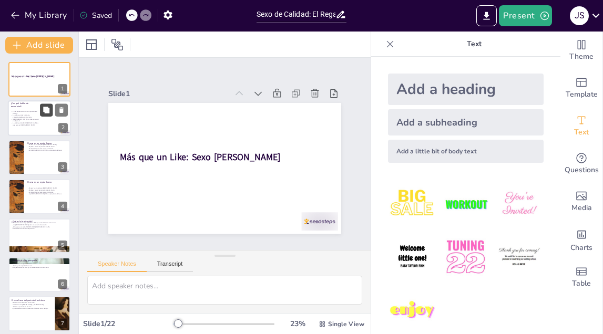
click at [43, 117] on button at bounding box center [46, 110] width 13 height 13
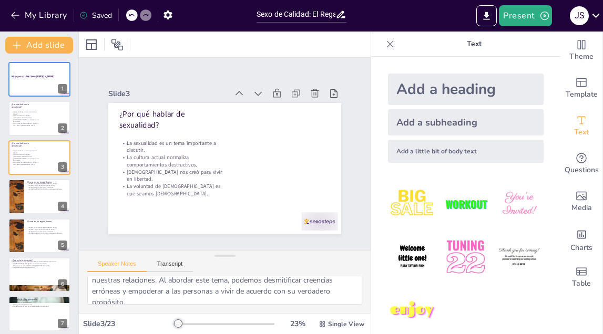
scroll to position [17, 0]
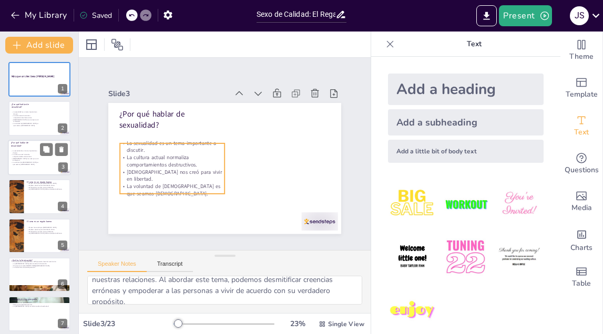
click at [33, 162] on p "La voluntad de [DEMOGRAPHIC_DATA] es que seamos [DEMOGRAPHIC_DATA]." at bounding box center [25, 163] width 28 height 4
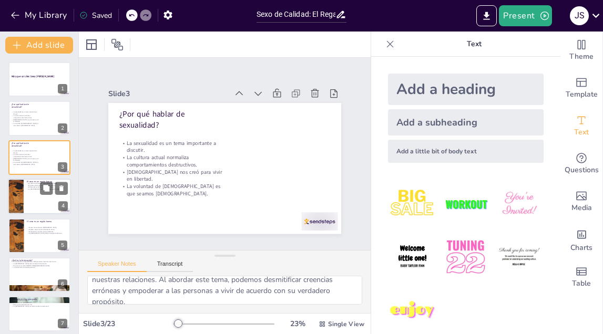
click at [42, 205] on div at bounding box center [39, 197] width 63 height 36
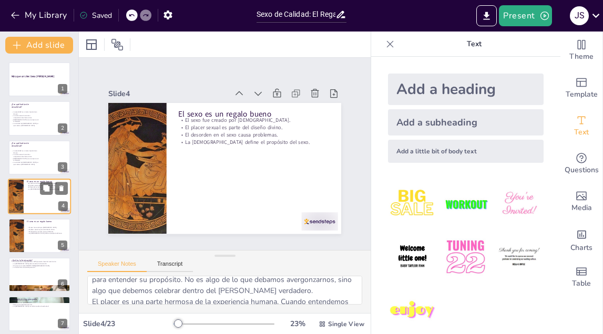
scroll to position [3, 0]
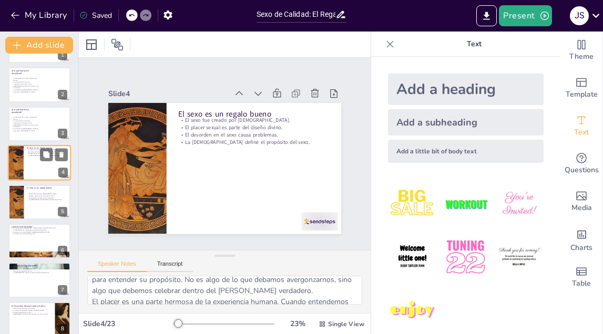
click at [42, 205] on div at bounding box center [39, 202] width 62 height 35
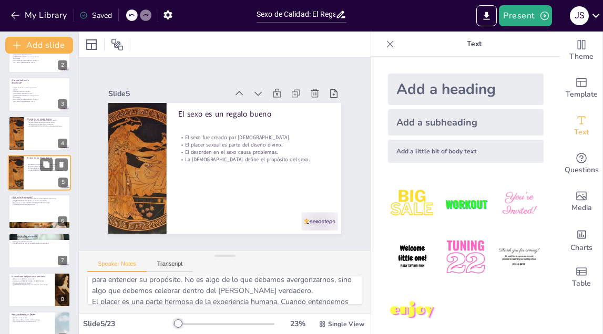
scroll to position [78, 0]
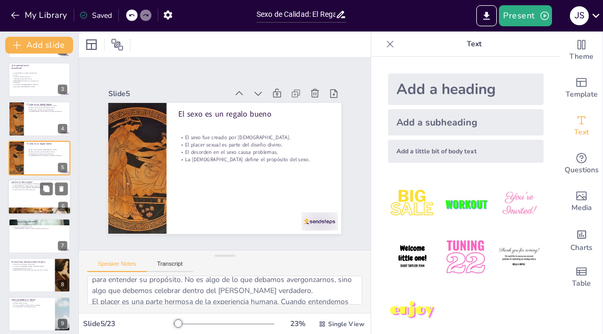
click at [40, 212] on div at bounding box center [39, 211] width 63 height 36
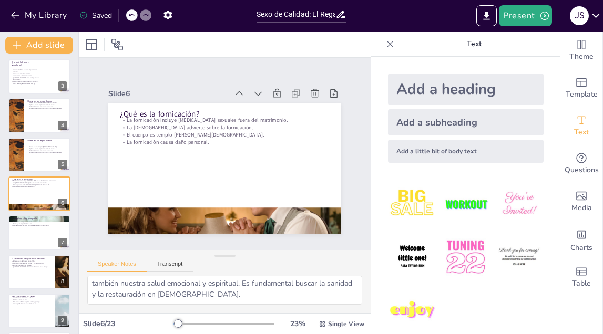
scroll to position [113, 0]
click at [38, 233] on div at bounding box center [39, 233] width 63 height 36
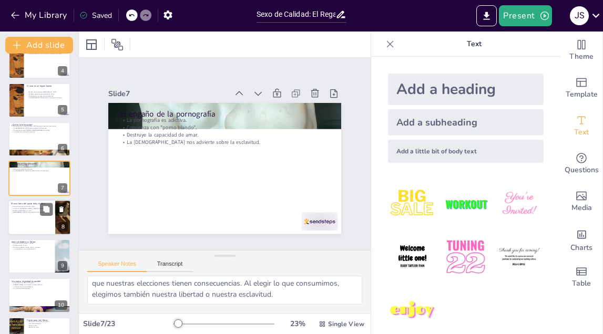
scroll to position [143, 0]
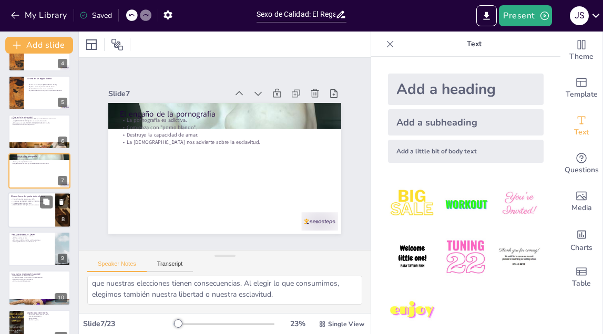
click at [36, 216] on div at bounding box center [39, 210] width 63 height 36
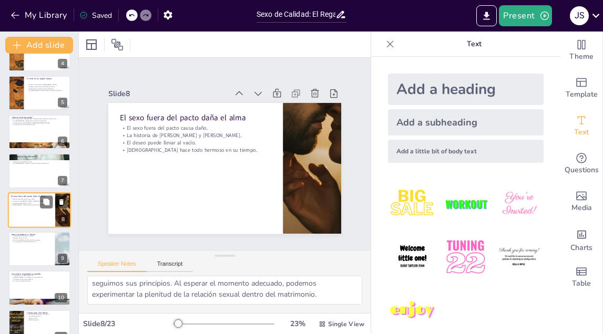
scroll to position [159, 0]
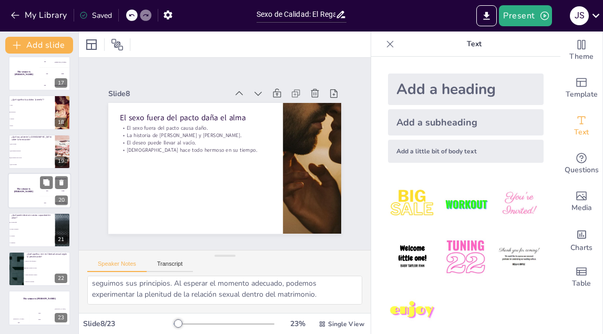
click at [39, 184] on div "100 Hasan" at bounding box center [55, 179] width 32 height 12
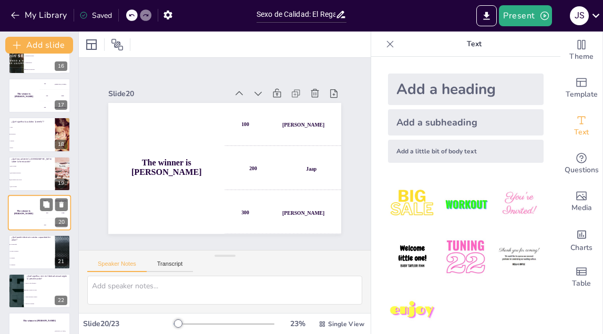
scroll to position [607, 0]
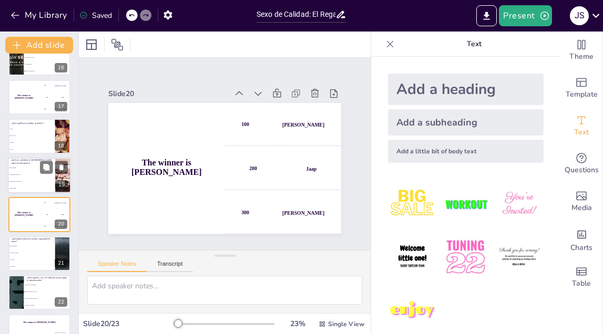
click at [39, 184] on li "Que debemos huir de ella" at bounding box center [31, 181] width 47 height 7
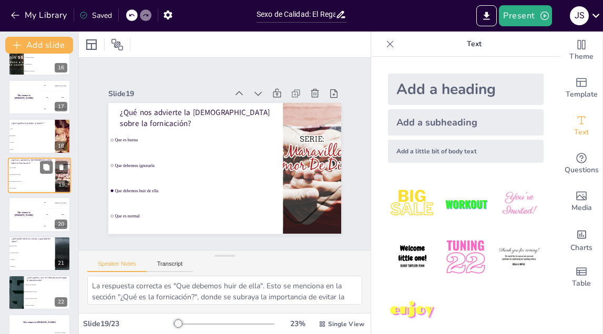
scroll to position [588, 0]
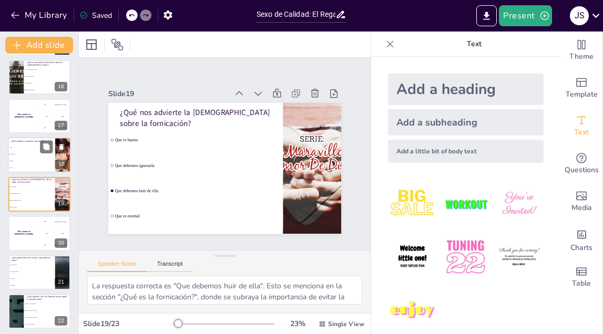
click at [35, 163] on li "Libertad" at bounding box center [31, 161] width 47 height 7
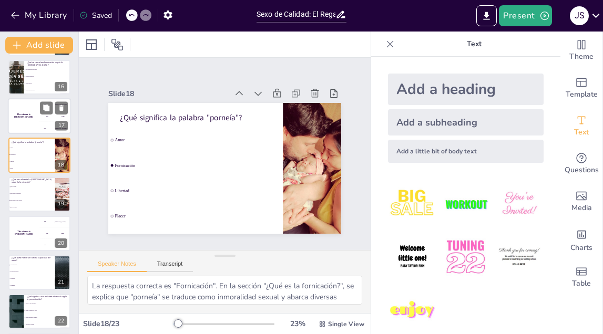
scroll to position [550, 0]
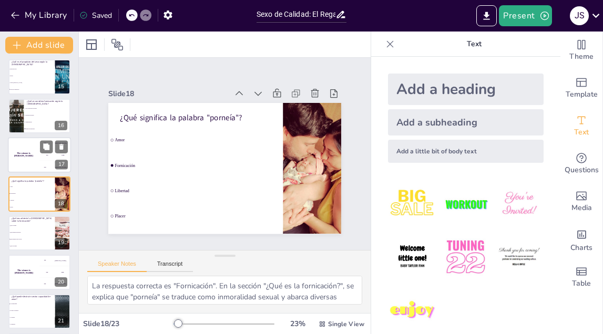
click at [29, 149] on div "The winner is [PERSON_NAME]" at bounding box center [24, 155] width 32 height 36
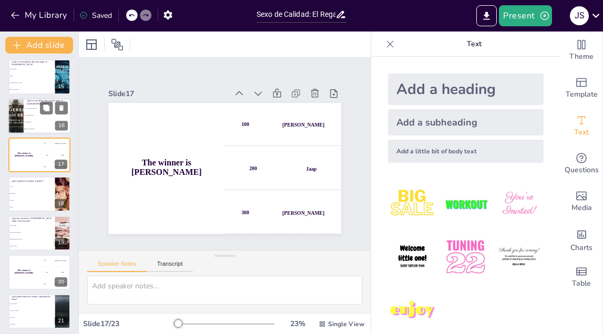
scroll to position [511, 0]
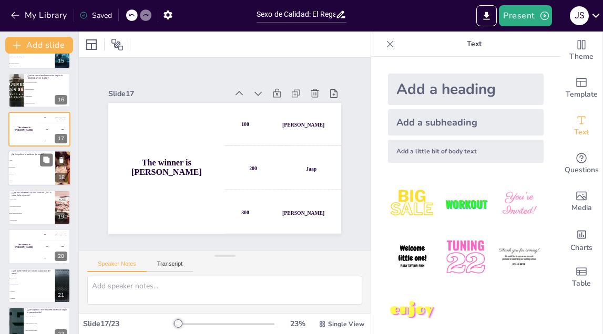
click at [30, 222] on li "Que es normal" at bounding box center [31, 220] width 47 height 6
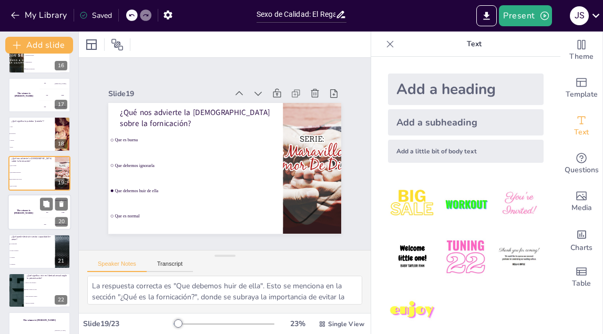
click at [30, 222] on div "The winner is [PERSON_NAME]" at bounding box center [24, 212] width 32 height 36
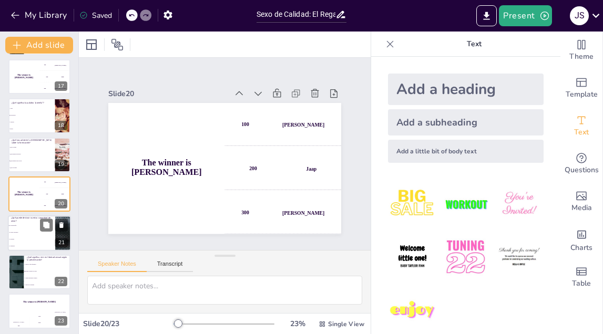
click at [35, 242] on li "La pureza" at bounding box center [31, 239] width 47 height 7
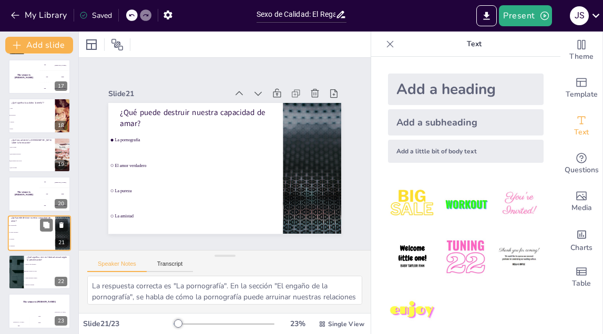
scroll to position [631, 0]
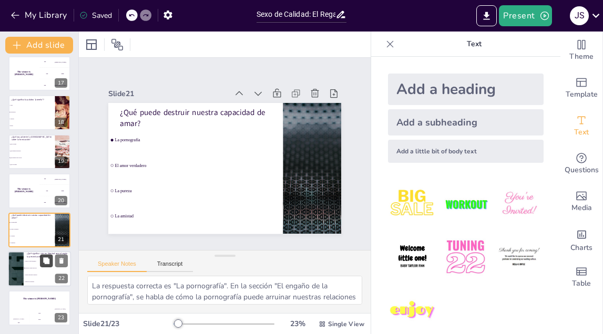
click at [40, 264] on button at bounding box center [46, 260] width 13 height 13
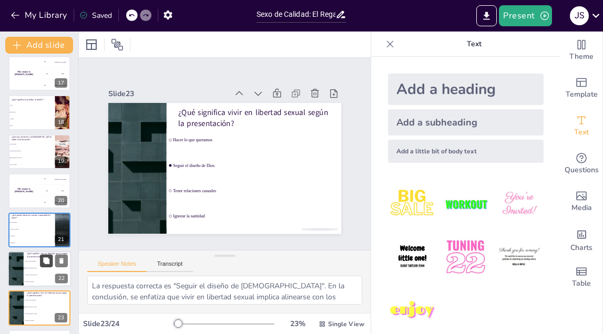
scroll to position [670, 0]
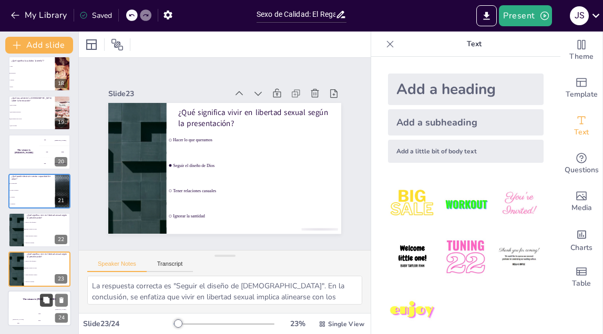
click at [44, 301] on icon at bounding box center [46, 300] width 6 height 6
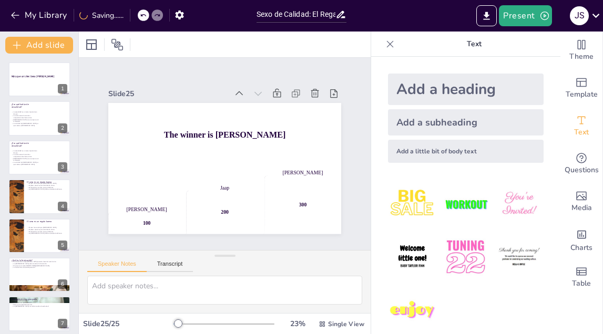
scroll to position [0, 0]
